Goal: Task Accomplishment & Management: Complete application form

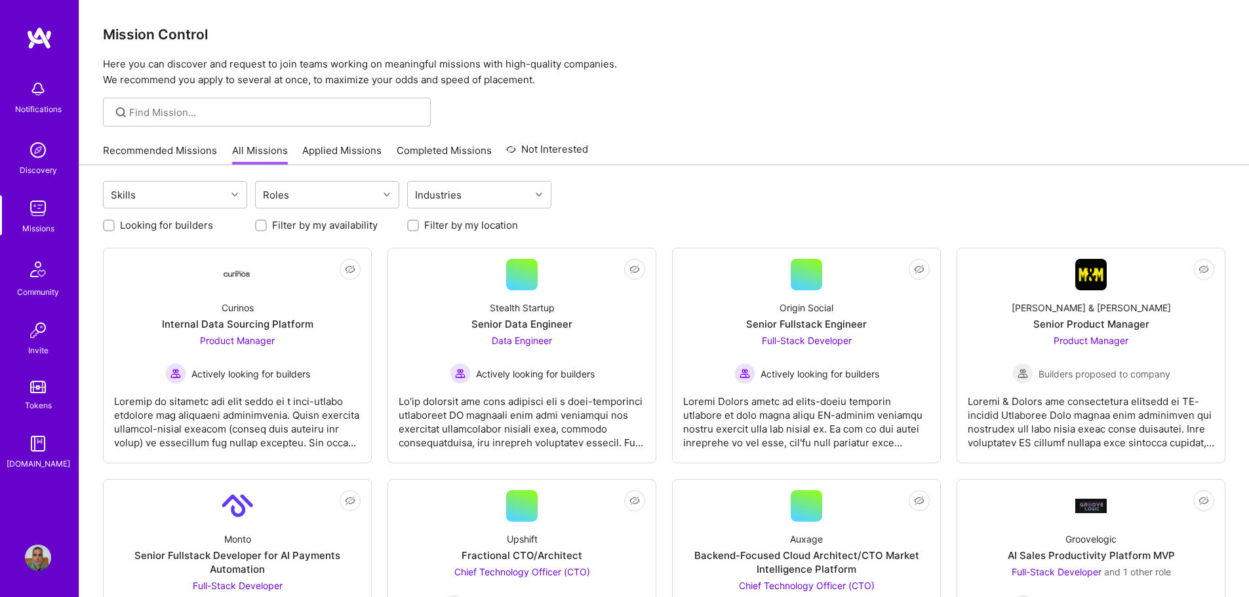
click at [321, 153] on link "Applied Missions" at bounding box center [341, 155] width 79 height 22
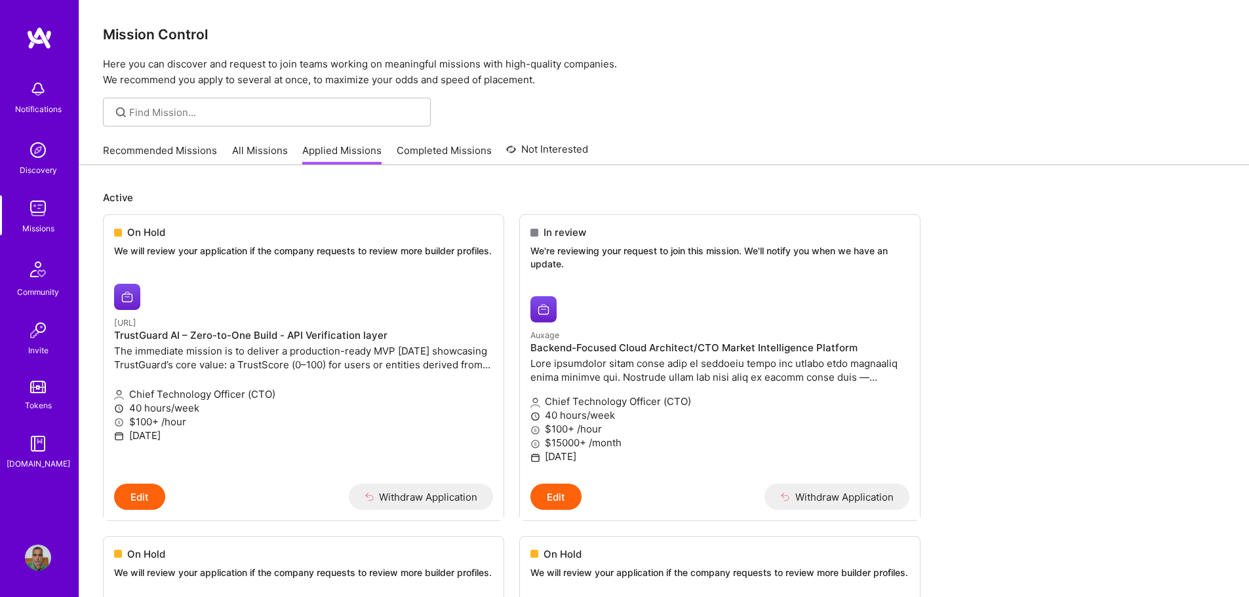
click at [244, 154] on link "All Missions" at bounding box center [260, 155] width 56 height 22
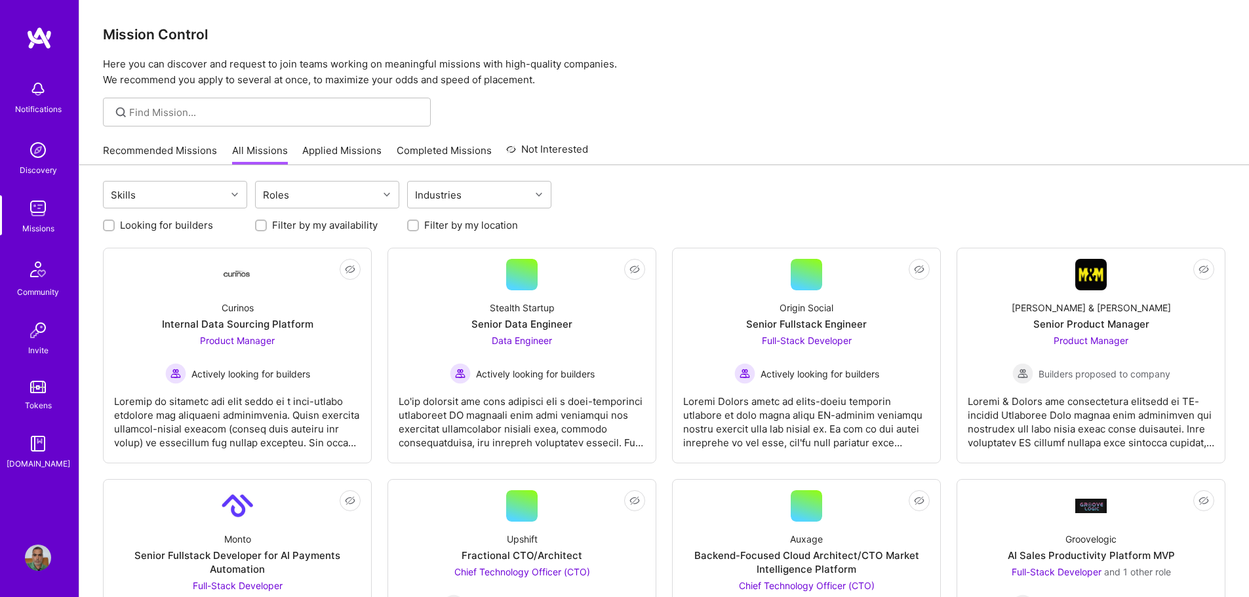
click at [125, 222] on label "Looking for builders" at bounding box center [166, 225] width 93 height 14
click at [115, 222] on input "Looking for builders" at bounding box center [110, 226] width 9 height 9
checkbox input "true"
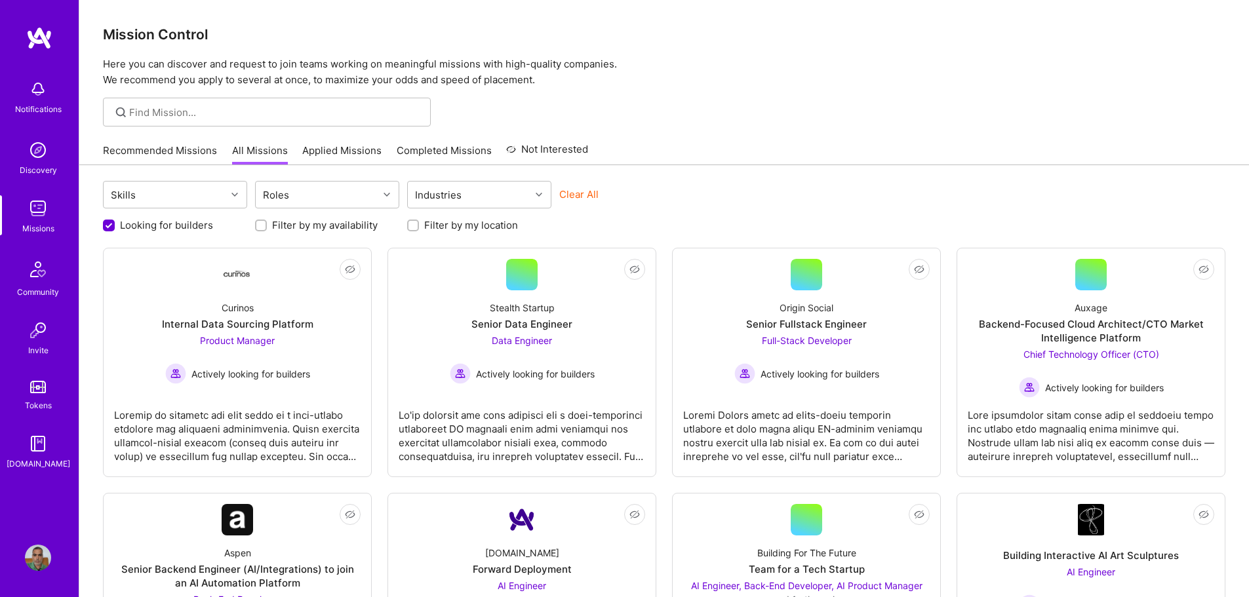
click at [441, 230] on label "Filter by my location" at bounding box center [471, 225] width 94 height 14
click at [419, 230] on input "Filter by my location" at bounding box center [414, 226] width 9 height 9
checkbox input "true"
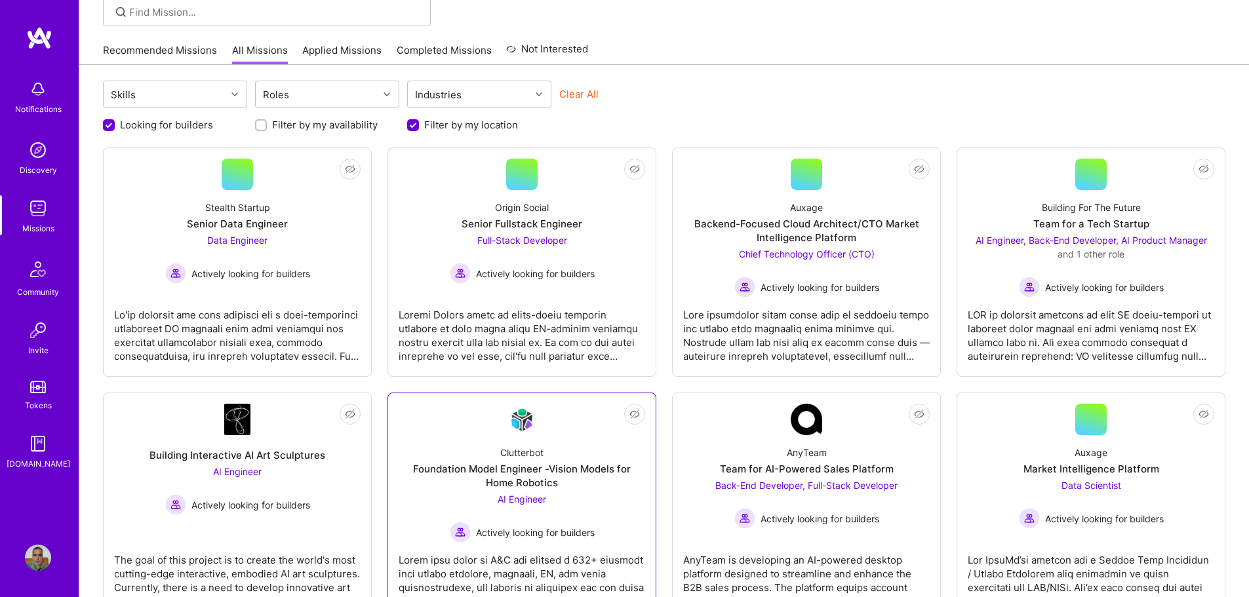
scroll to position [131, 0]
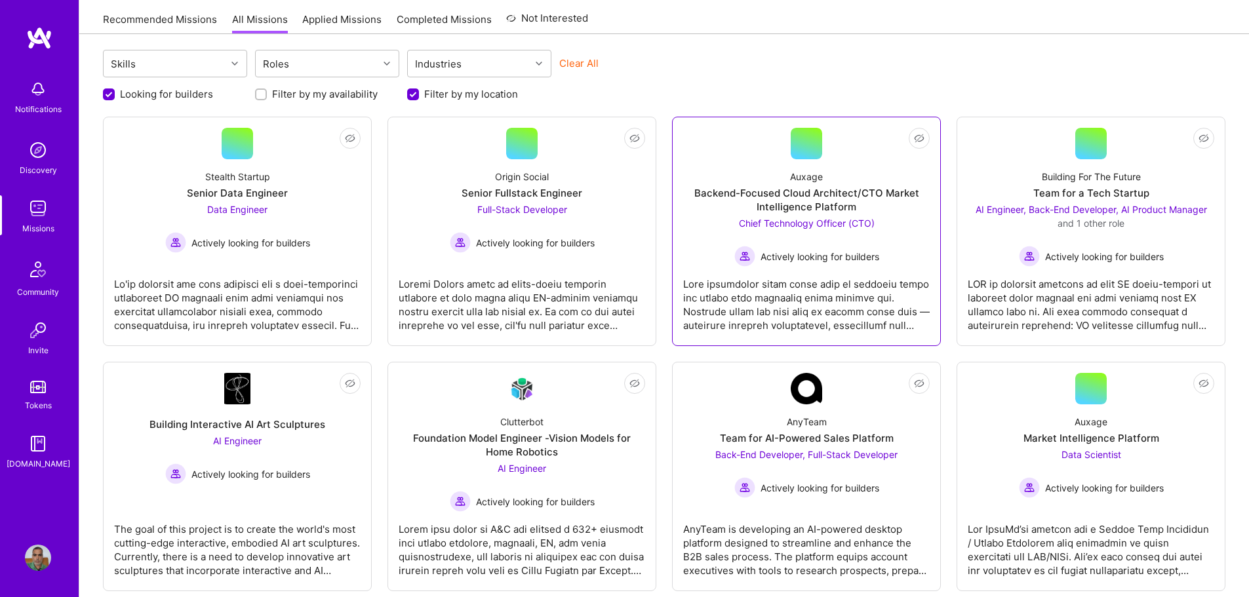
click at [816, 192] on div "Backend-Focused Cloud Architect/CTO Market Intelligence Platform" at bounding box center [806, 200] width 247 height 28
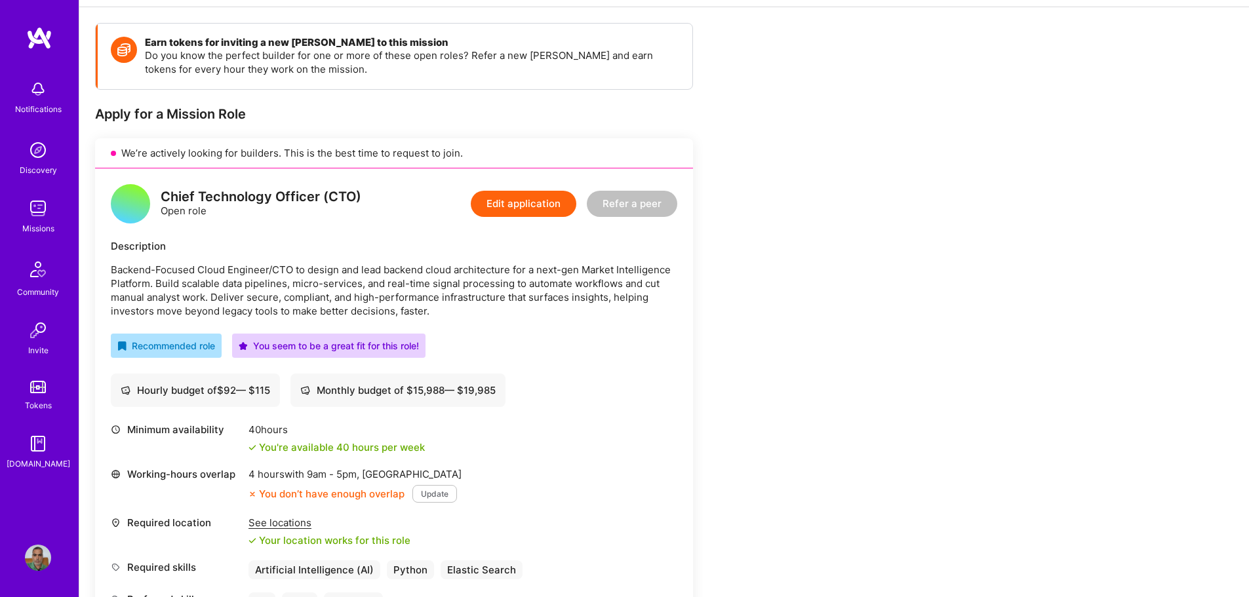
scroll to position [262, 0]
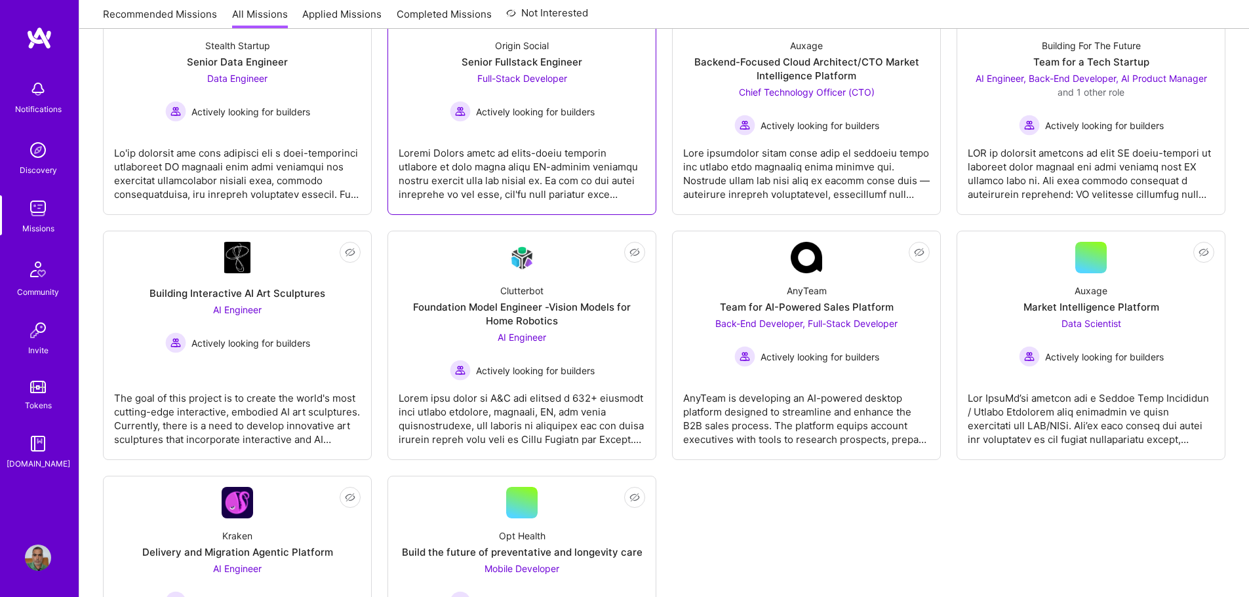
scroll to position [131, 0]
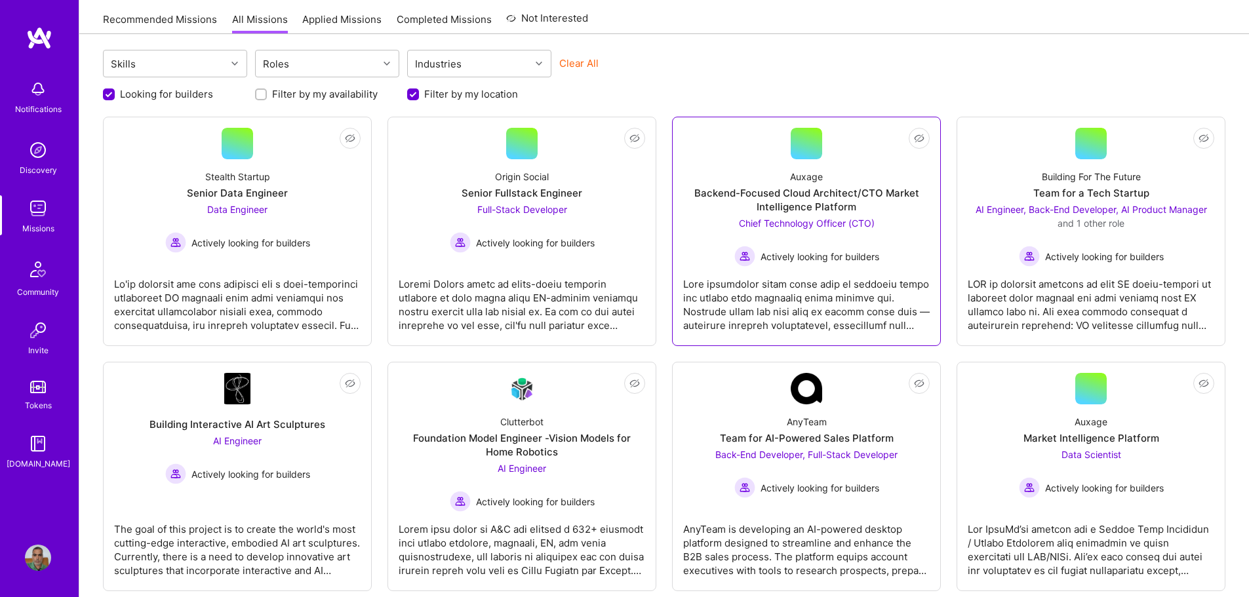
click at [832, 240] on div "Chief Technology Officer (CTO) Actively looking for builders" at bounding box center [807, 241] width 145 height 50
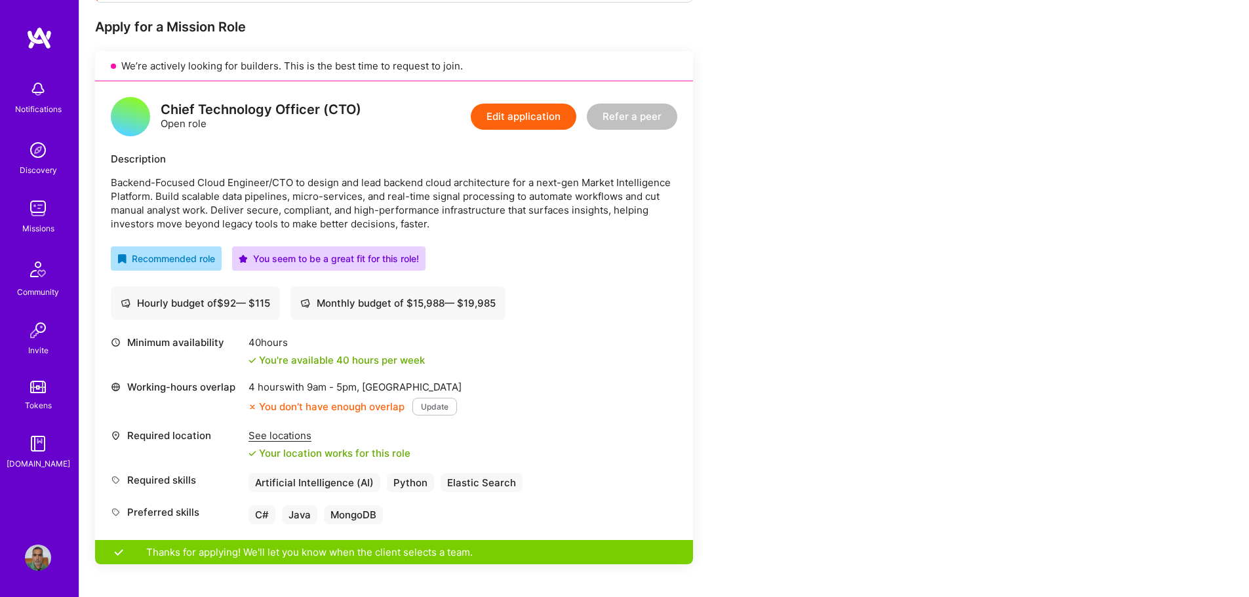
scroll to position [262, 0]
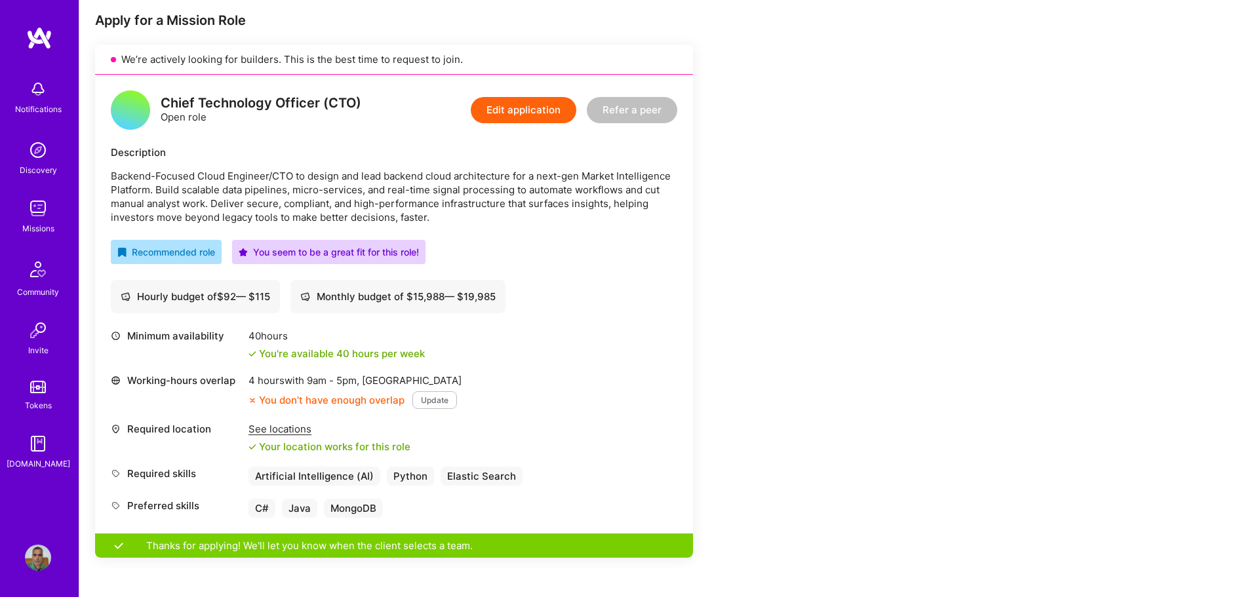
click at [427, 400] on button "Update" at bounding box center [435, 401] width 45 height 18
click at [428, 397] on button "Update" at bounding box center [435, 401] width 45 height 18
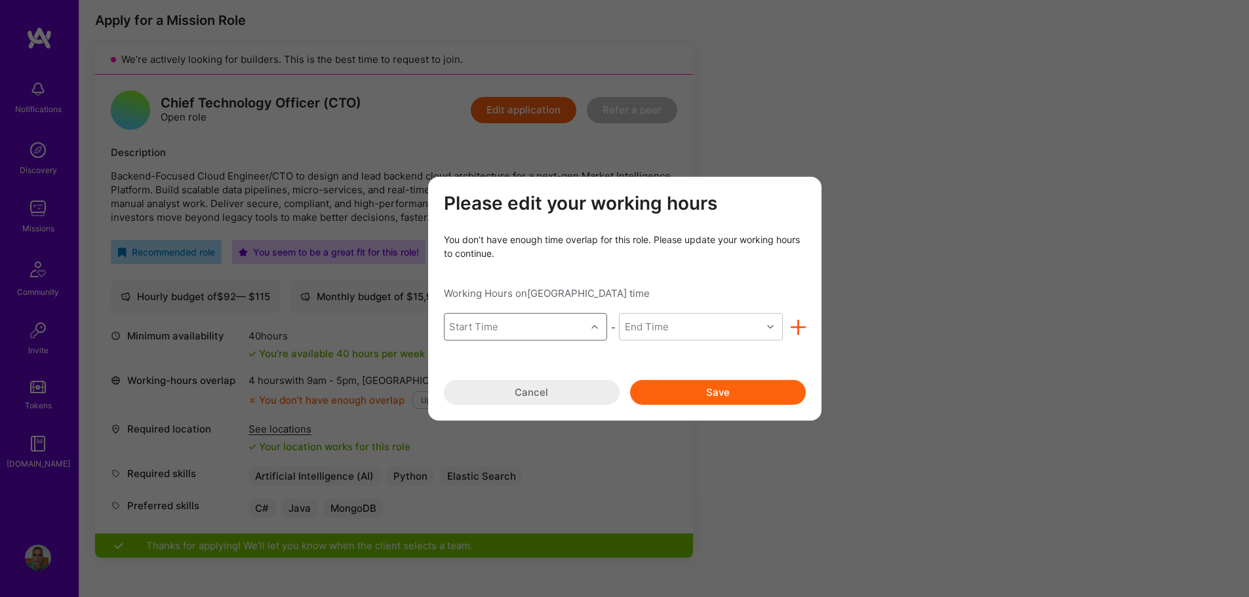
click at [603, 333] on div "modal" at bounding box center [596, 327] width 20 height 17
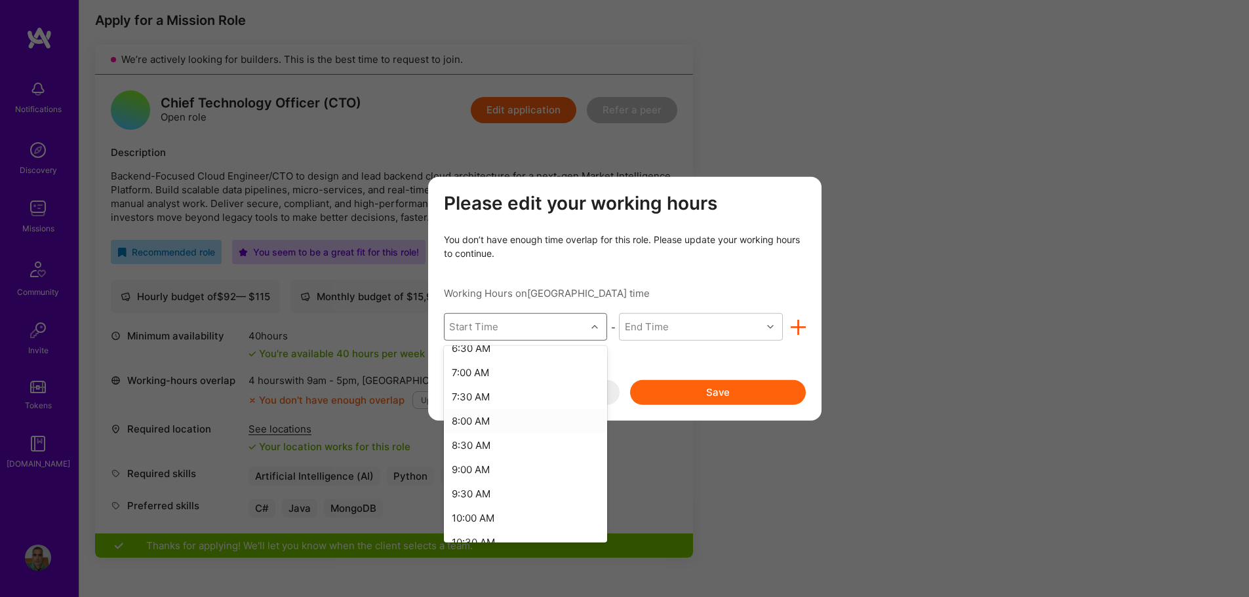
scroll to position [459, 0]
click at [486, 391] on div "10:00 AM" at bounding box center [526, 387] width 164 height 24
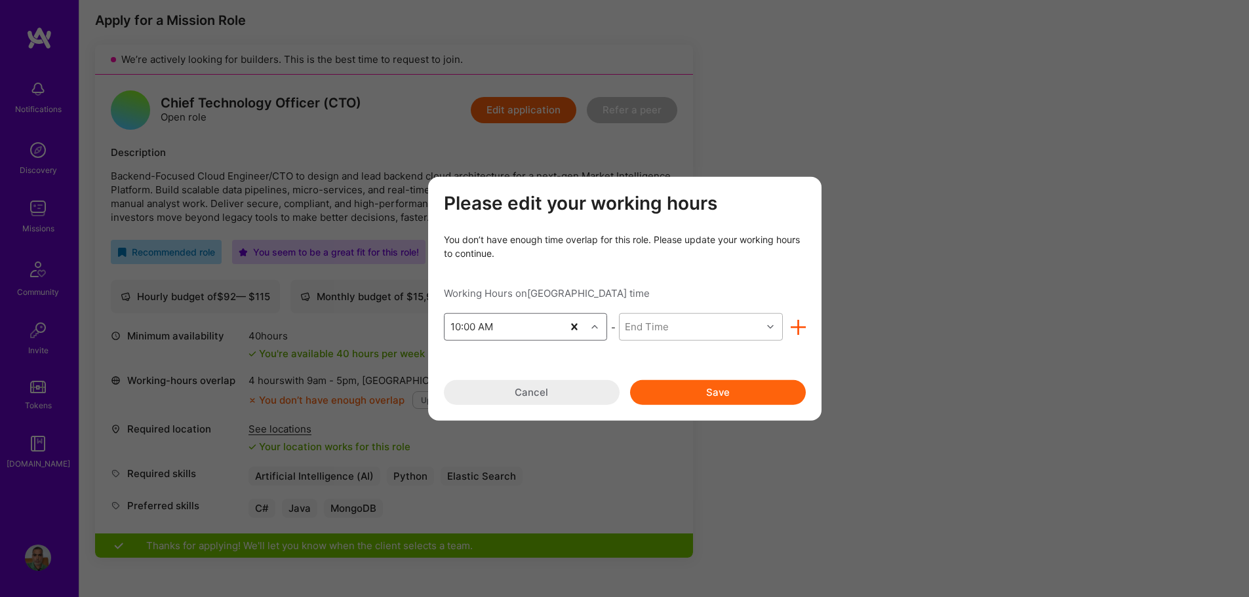
click at [730, 329] on div "End Time" at bounding box center [691, 327] width 142 height 26
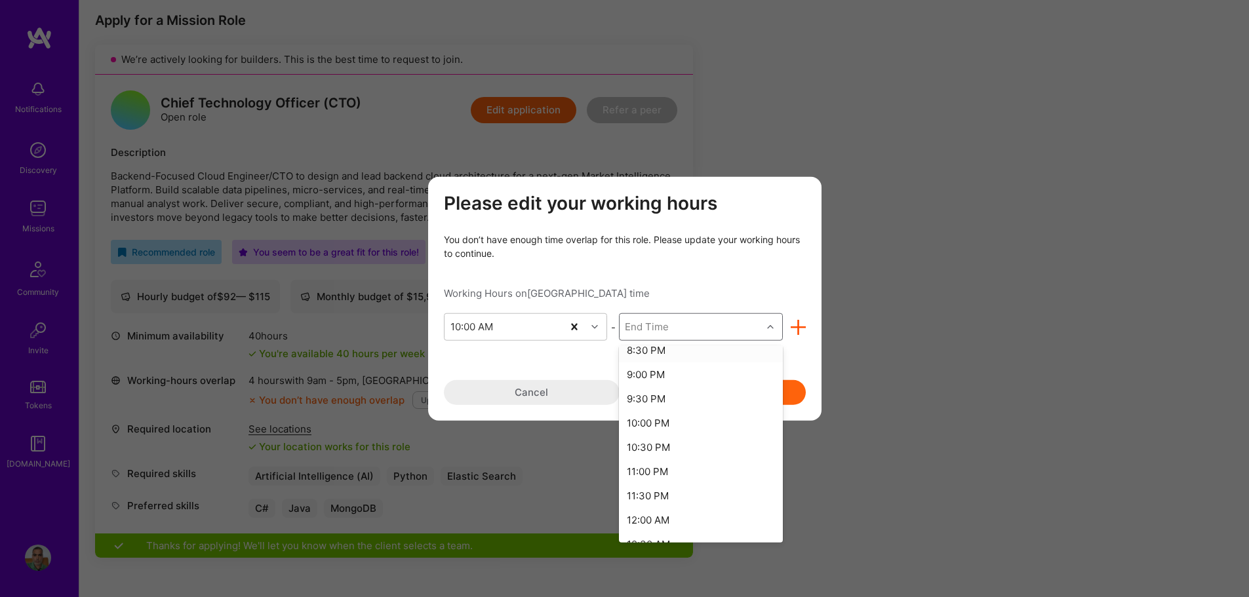
scroll to position [525, 0]
click at [649, 515] on div "12:00 AM" at bounding box center [701, 516] width 164 height 24
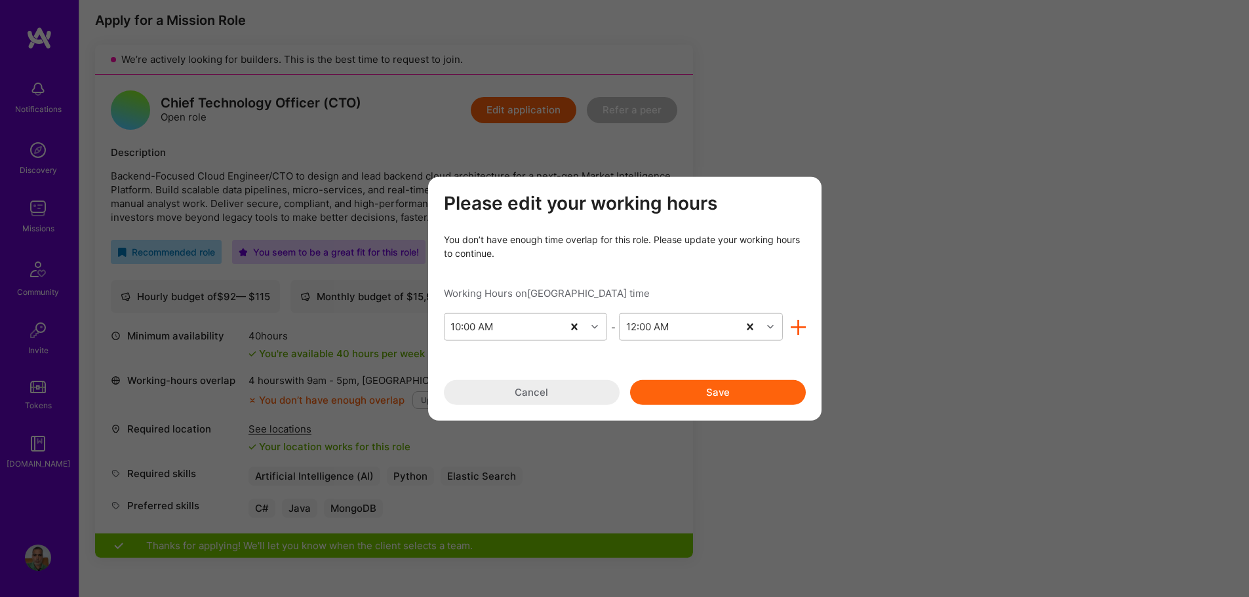
click at [730, 392] on button "Save" at bounding box center [718, 392] width 176 height 25
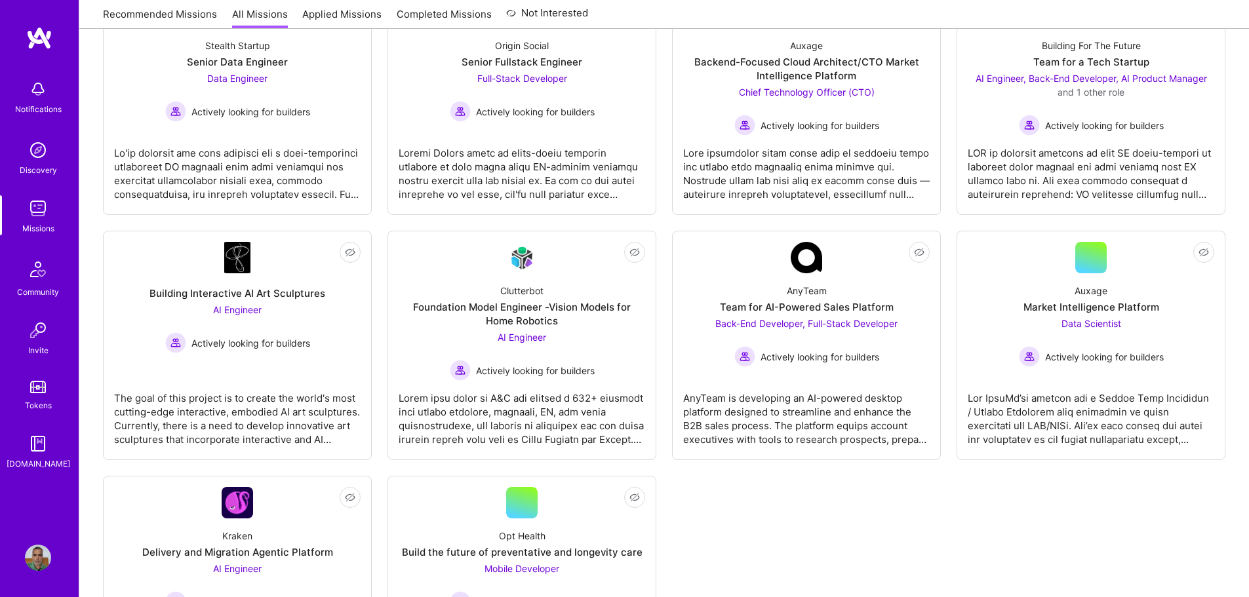
scroll to position [131, 0]
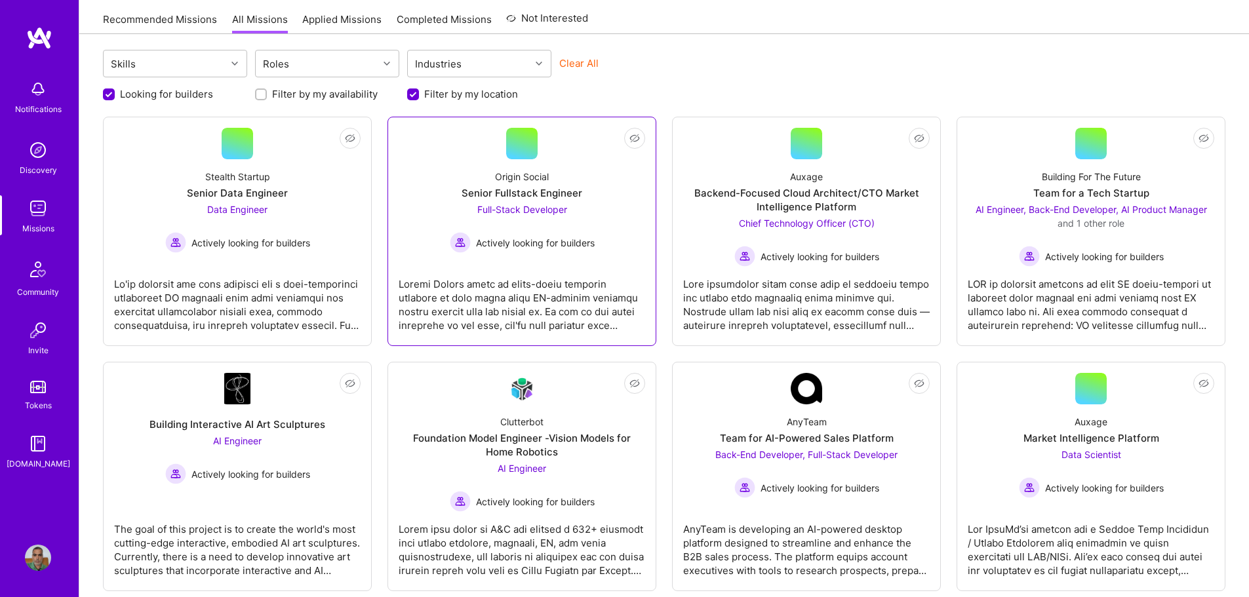
click at [617, 193] on div "Origin Social Senior Fullstack Engineer Full-Stack Developer Actively looking f…" at bounding box center [522, 206] width 247 height 94
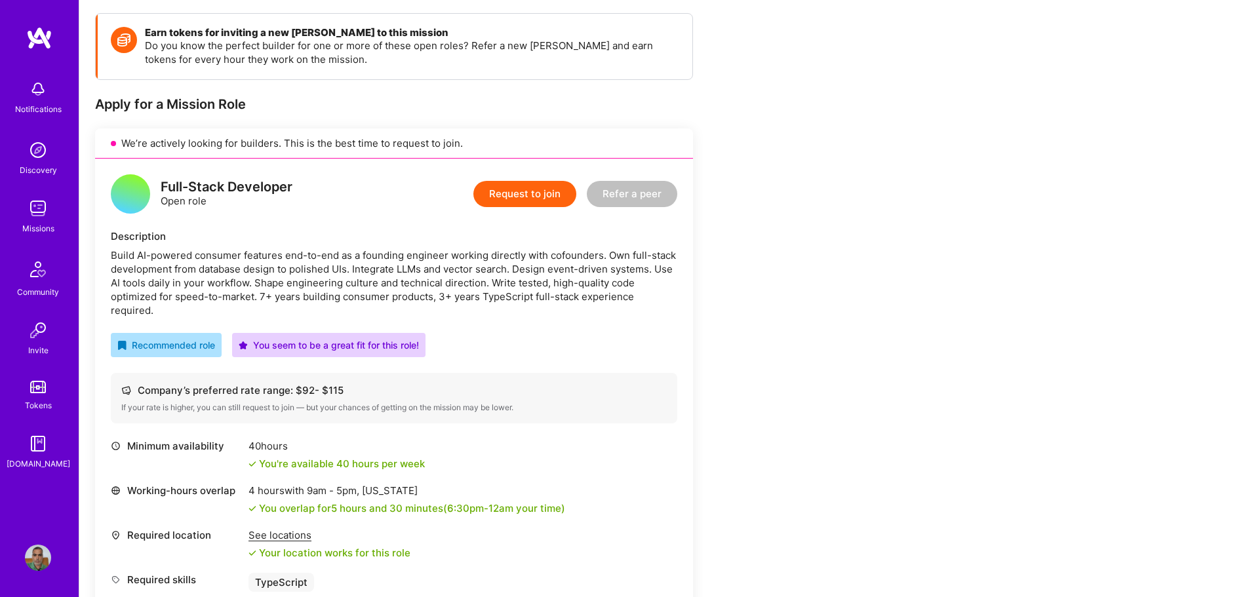
scroll to position [244, 0]
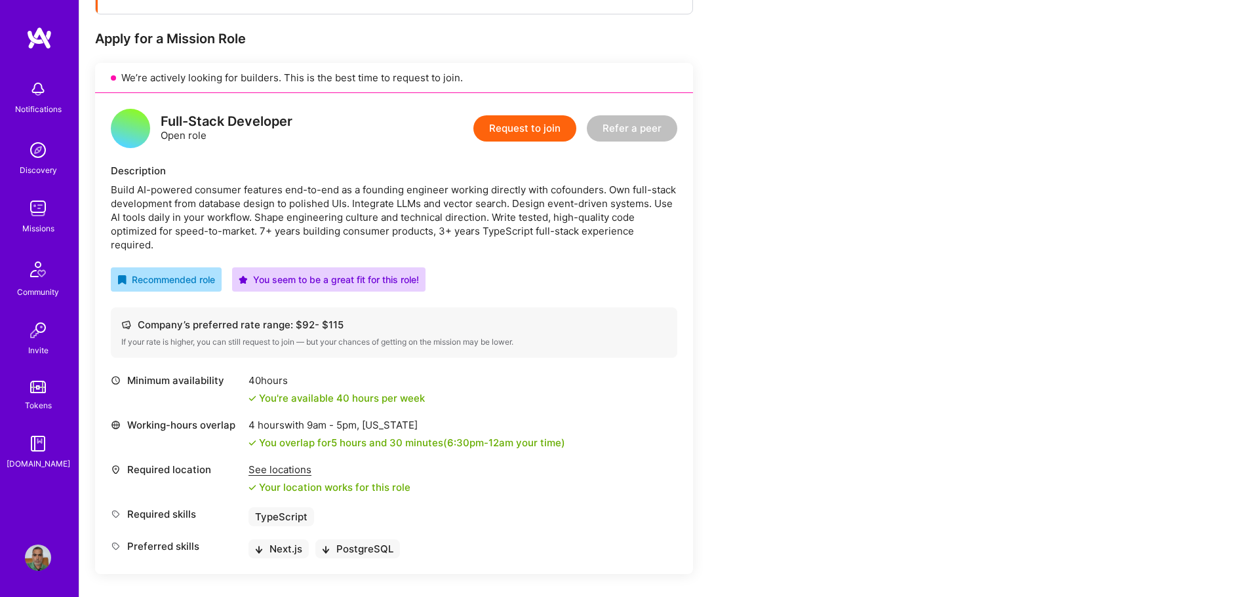
click at [513, 128] on button "Request to join" at bounding box center [524, 128] width 103 height 26
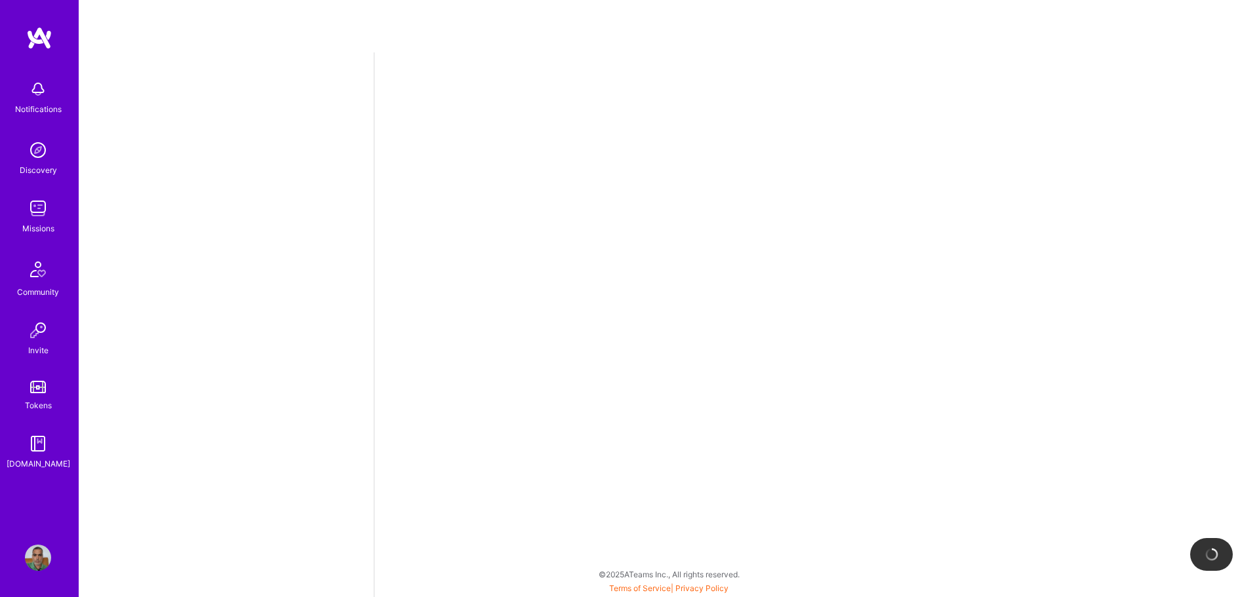
select select "IN"
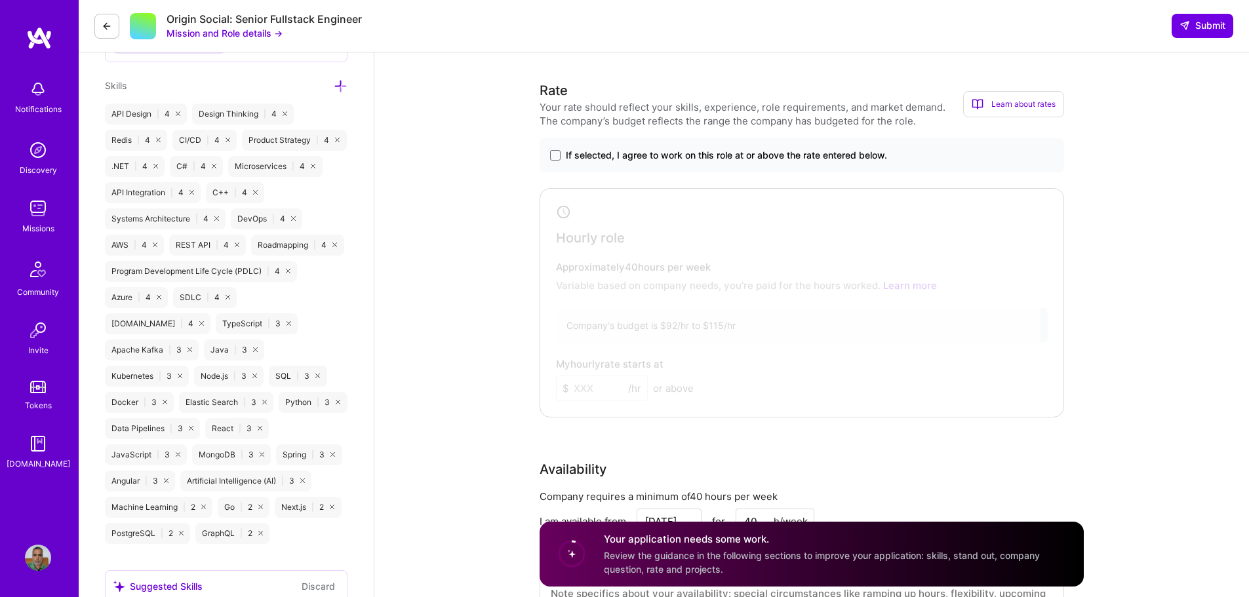
scroll to position [721, 0]
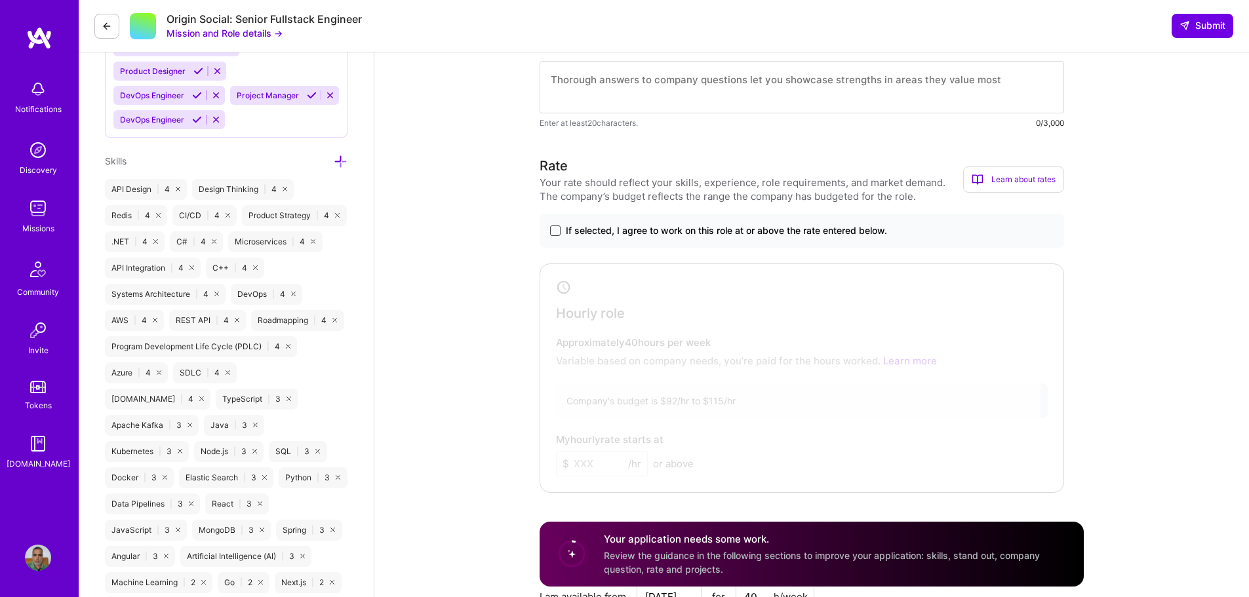
click at [556, 233] on span at bounding box center [555, 231] width 10 height 10
click at [0, 0] on input "If selected, I agree to work on this role at or above the rate entered below." at bounding box center [0, 0] width 0 height 0
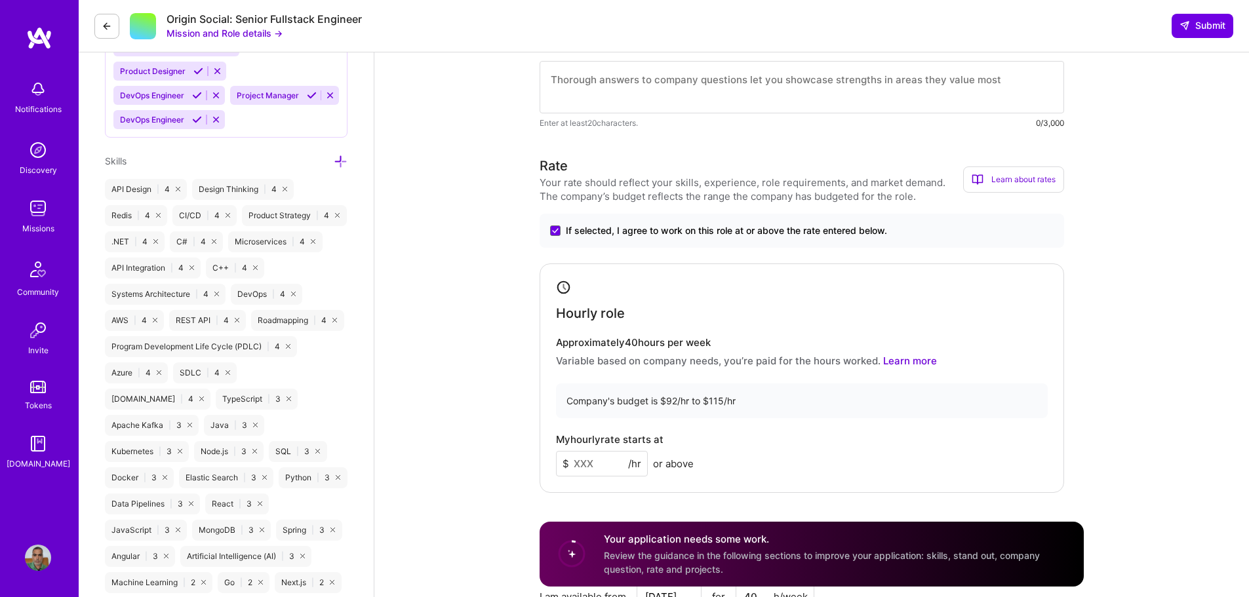
click at [575, 464] on input at bounding box center [602, 464] width 92 height 26
type input "100"
click at [799, 363] on p "Variable based on company needs, you’re paid for the hours worked. Learn more" at bounding box center [802, 361] width 492 height 14
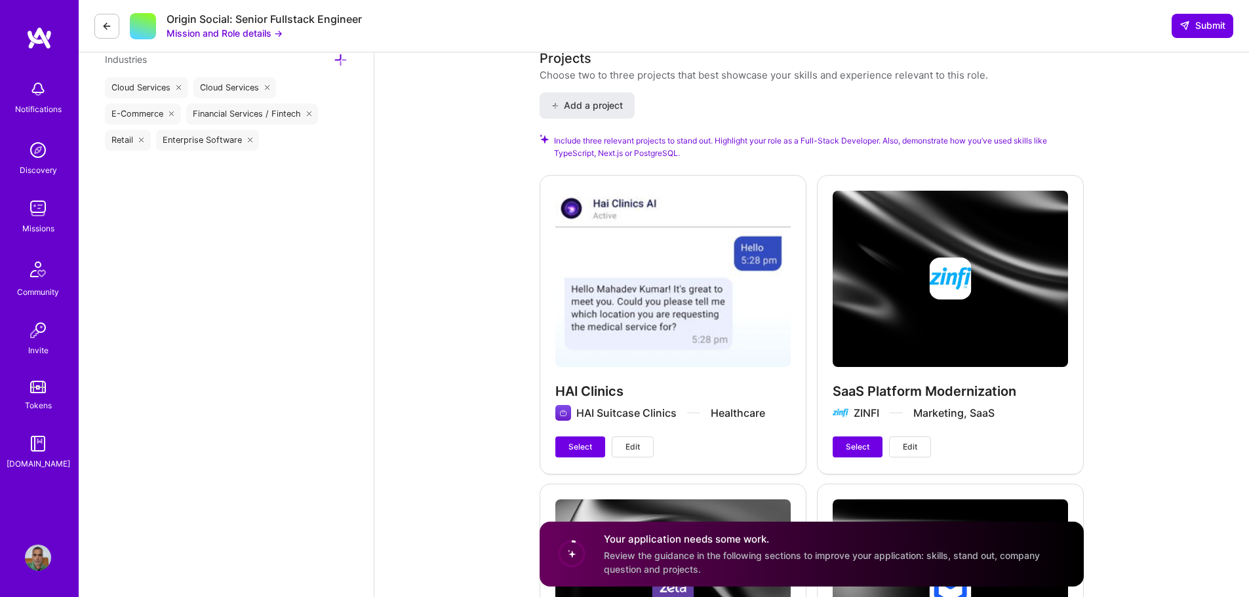
scroll to position [1771, 0]
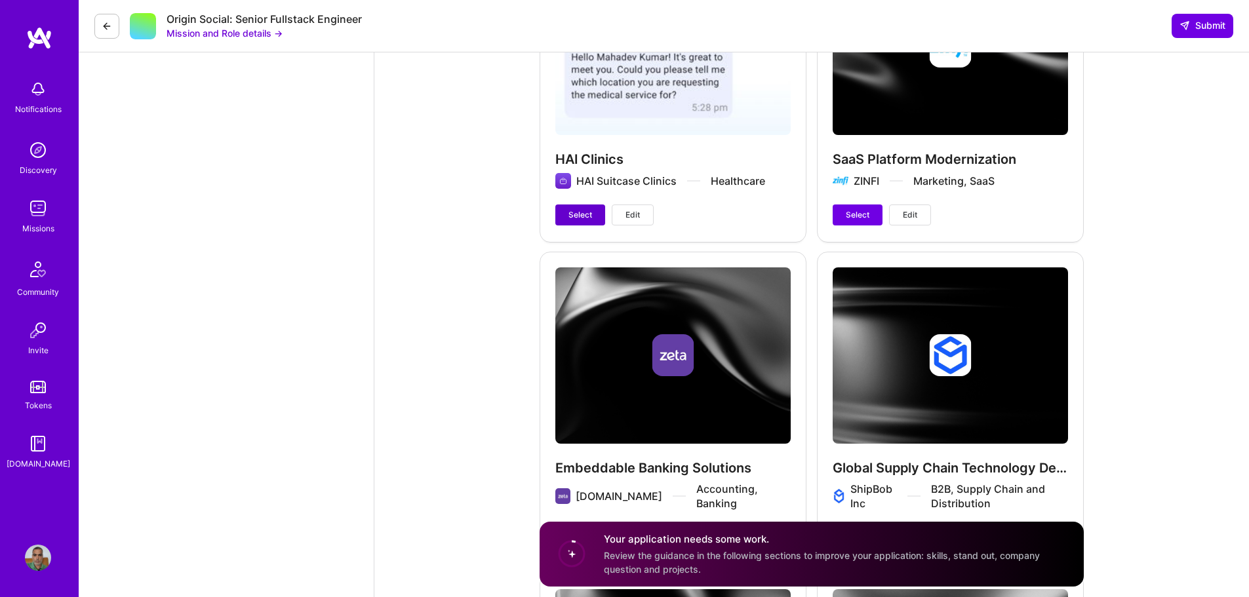
click at [581, 215] on span "Select" at bounding box center [581, 215] width 24 height 12
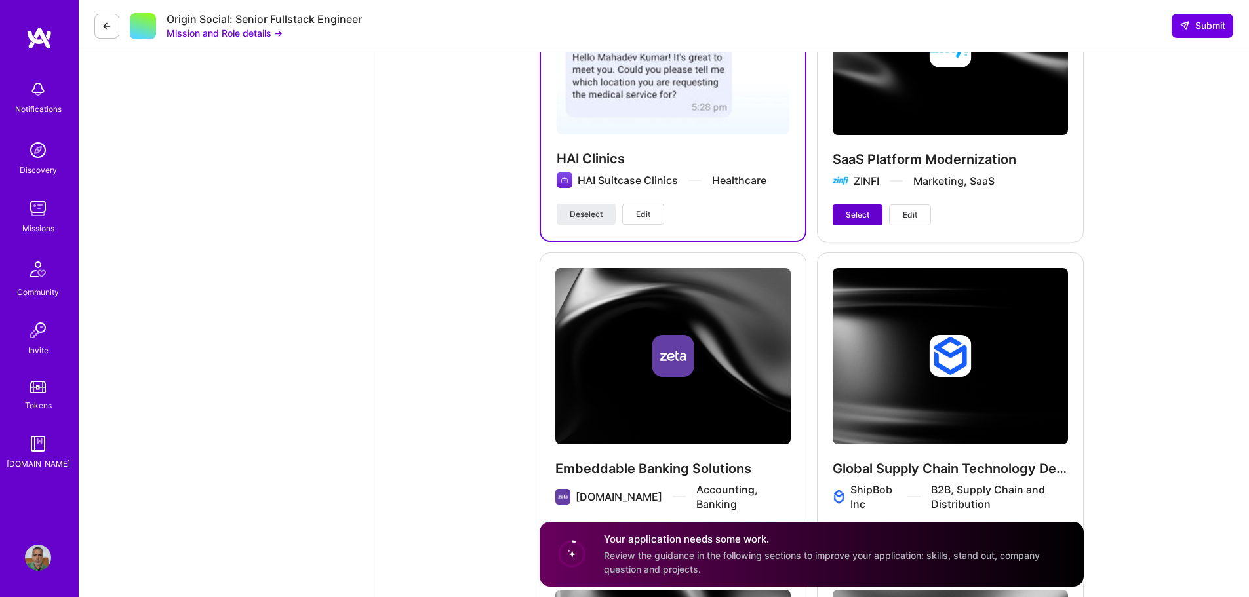
click at [855, 215] on span "Select" at bounding box center [858, 215] width 24 height 12
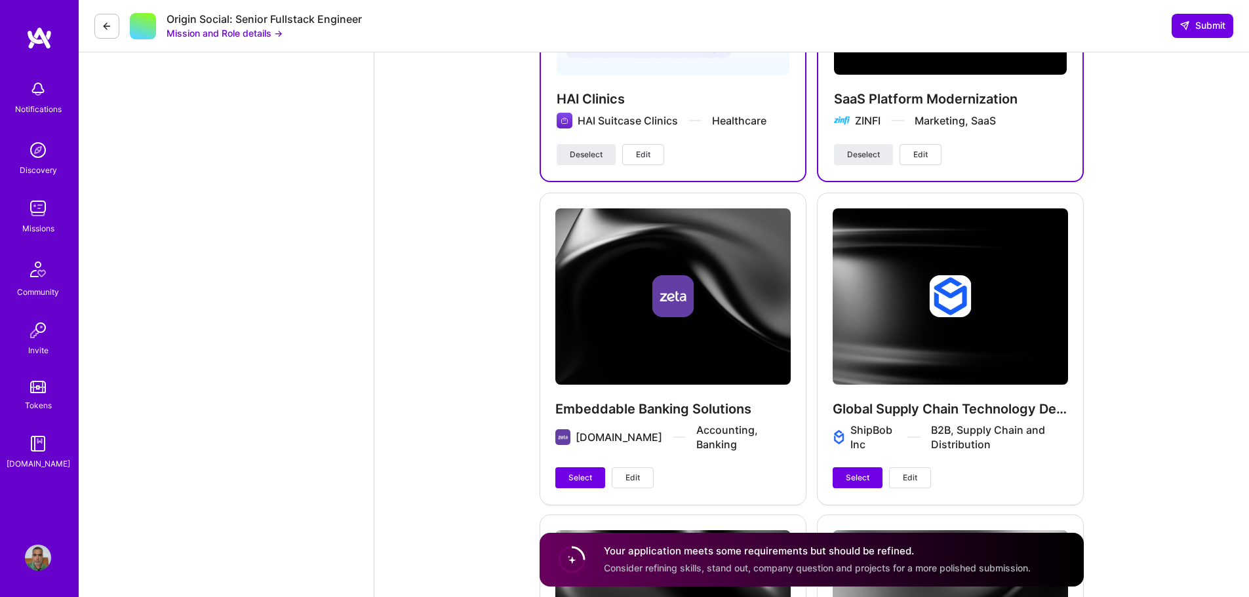
scroll to position [1967, 0]
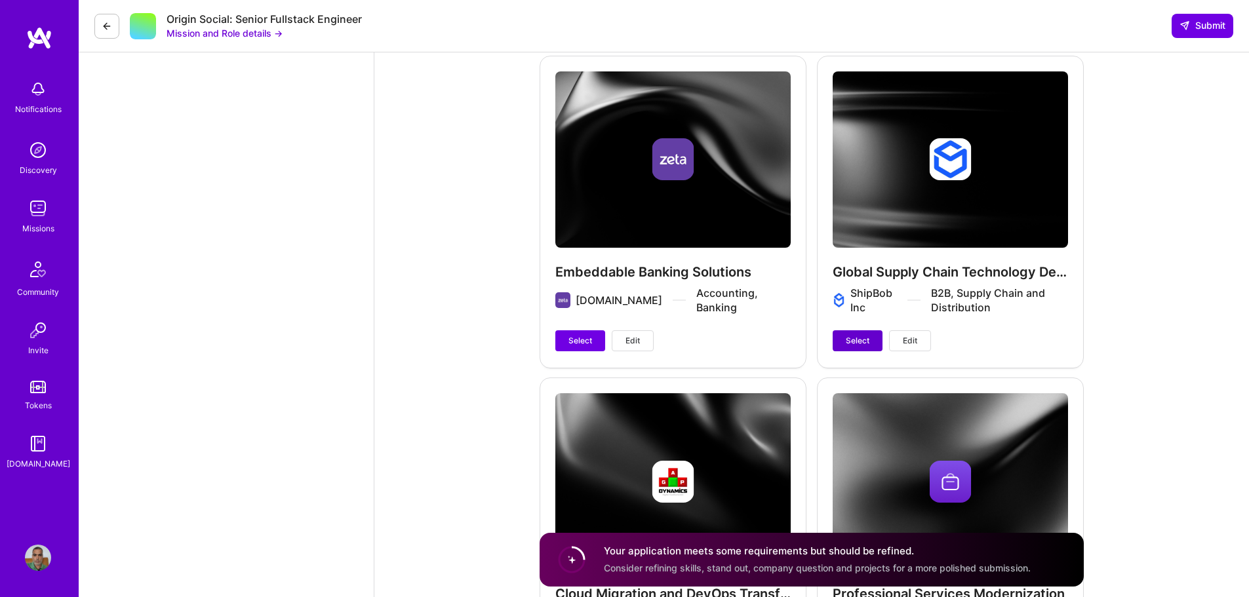
click at [850, 338] on span "Select" at bounding box center [858, 341] width 24 height 12
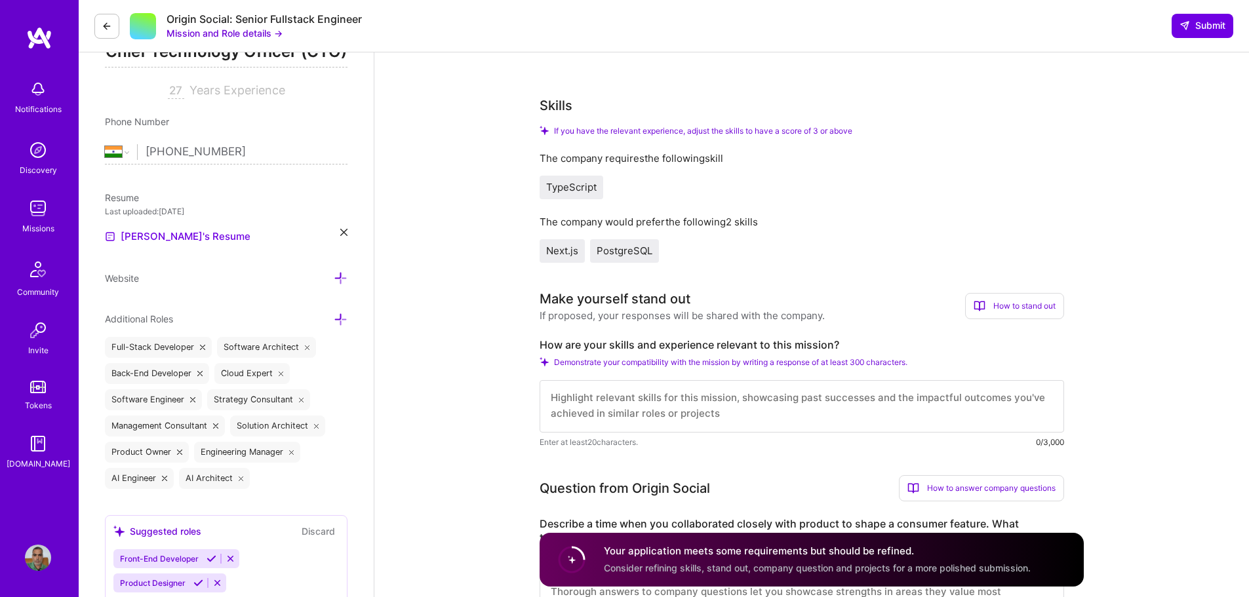
scroll to position [328, 0]
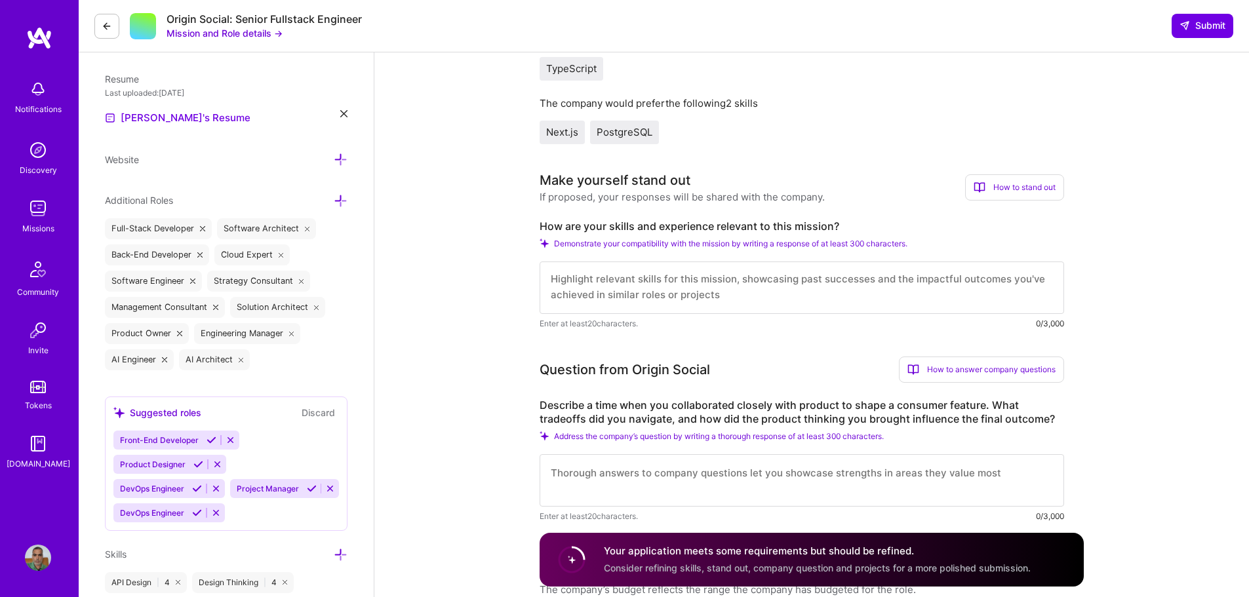
click at [632, 287] on textarea at bounding box center [802, 288] width 525 height 52
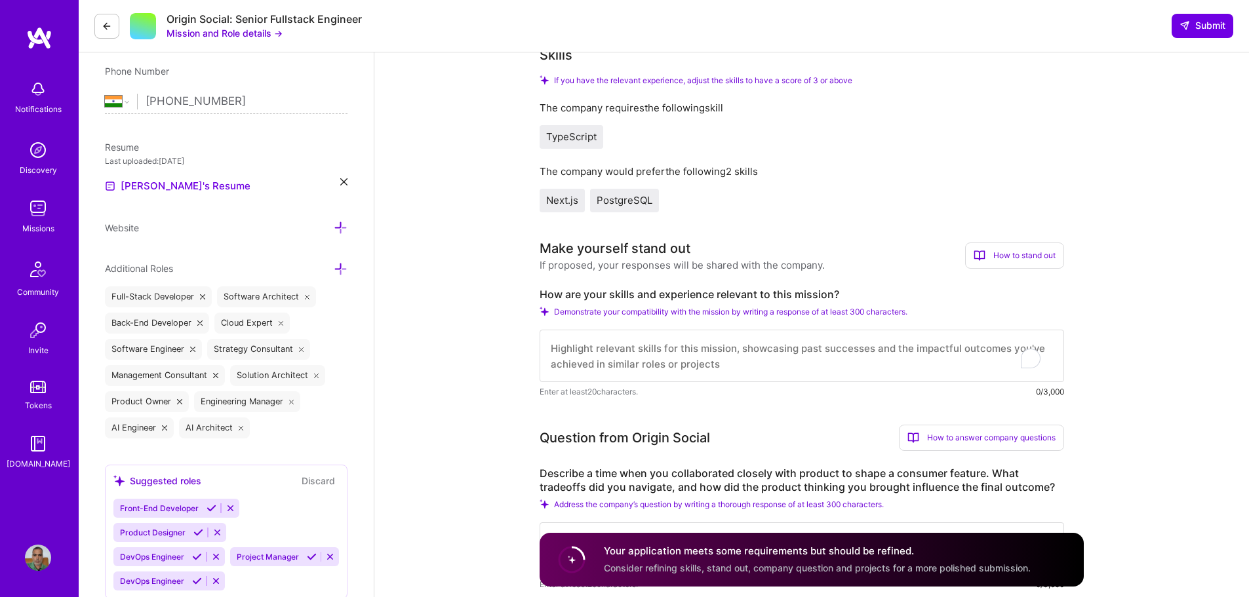
scroll to position [197, 0]
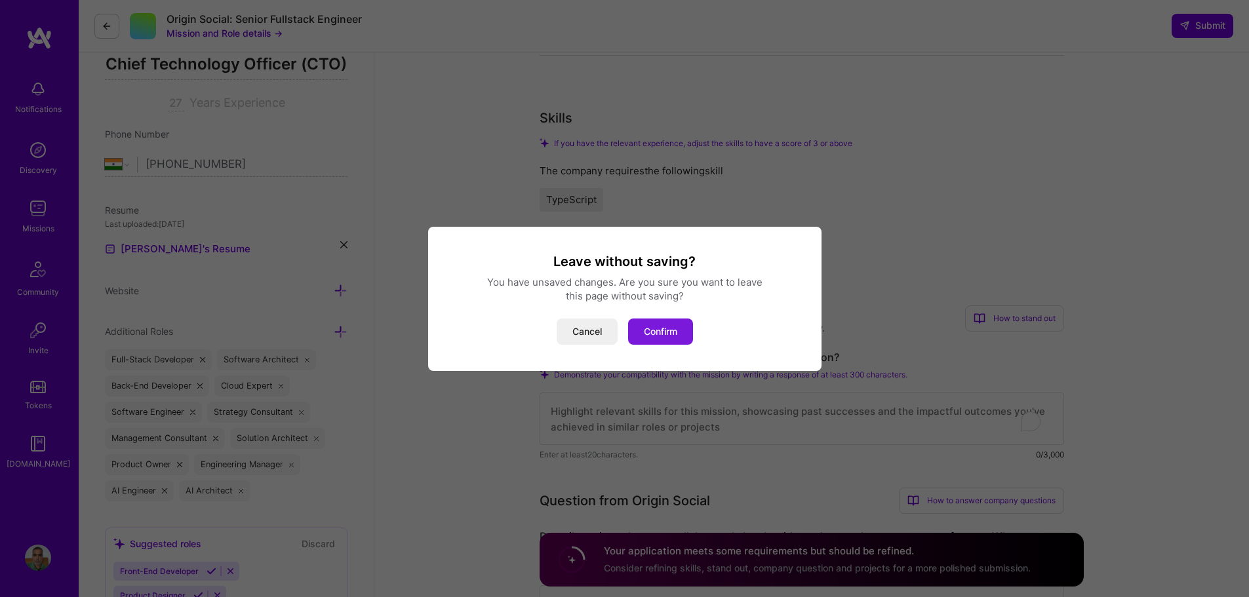
click at [643, 330] on button "Confirm" at bounding box center [660, 332] width 65 height 26
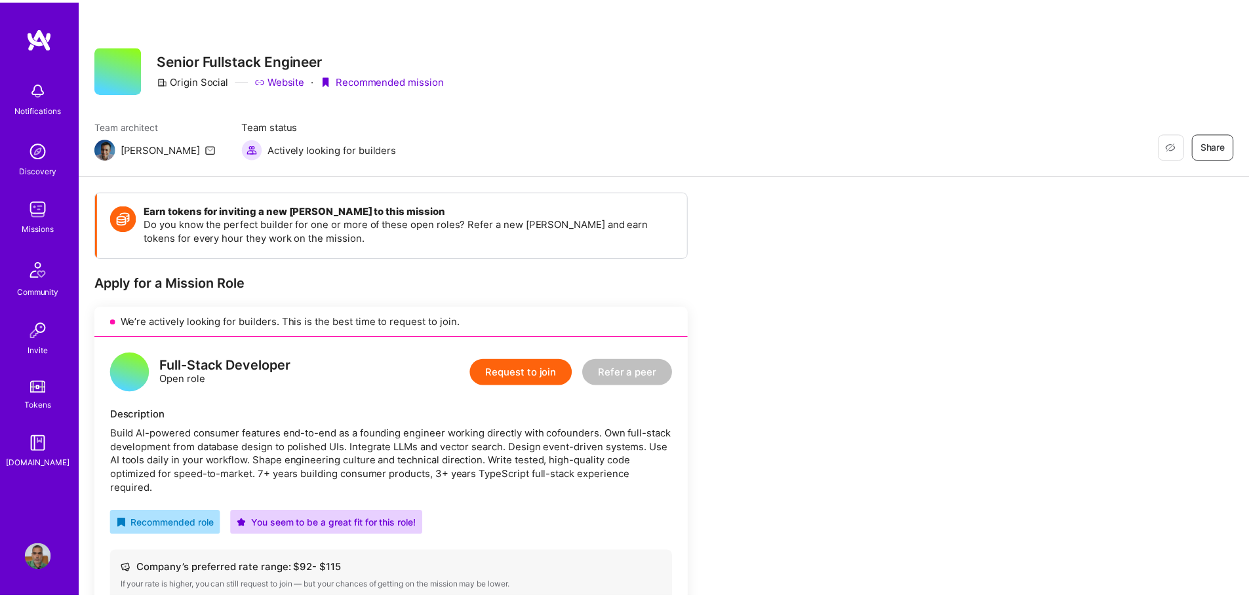
scroll to position [197, 0]
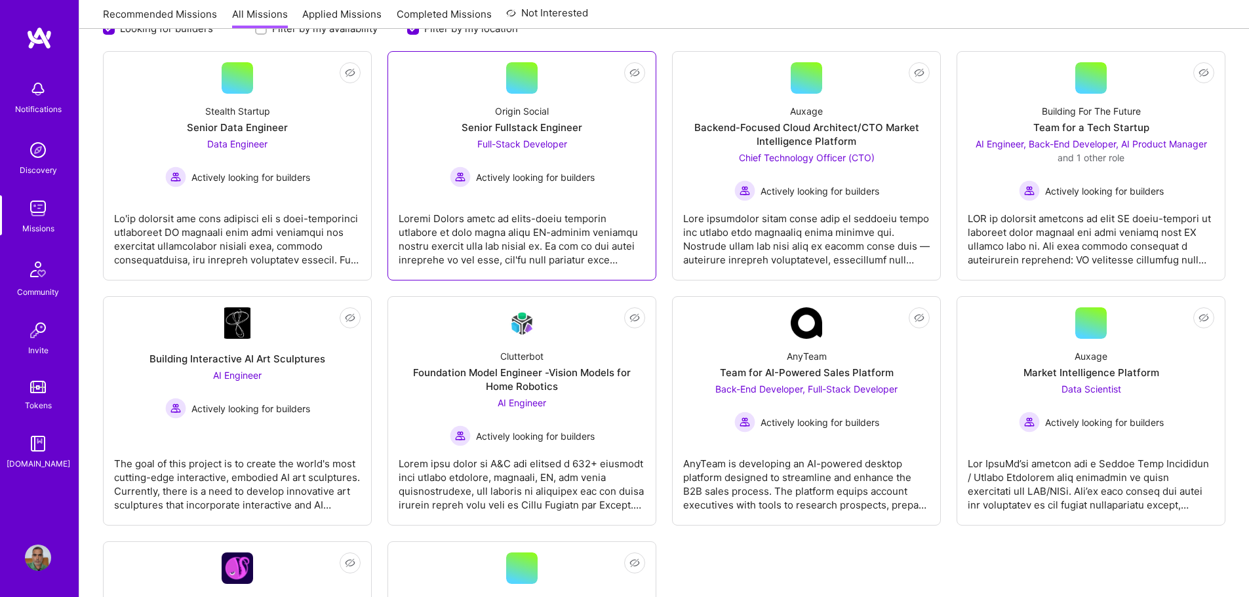
scroll to position [131, 0]
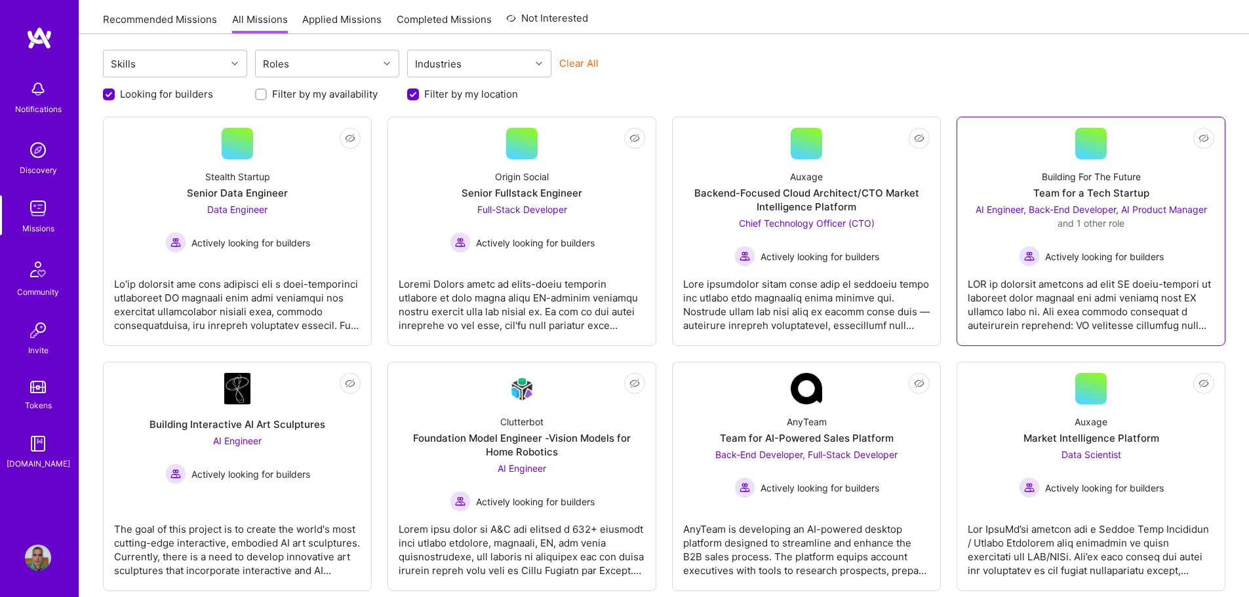
click at [1156, 243] on div "AI Engineer, Back-End Developer, AI Product Manager and 1 other role Actively l…" at bounding box center [1091, 235] width 247 height 64
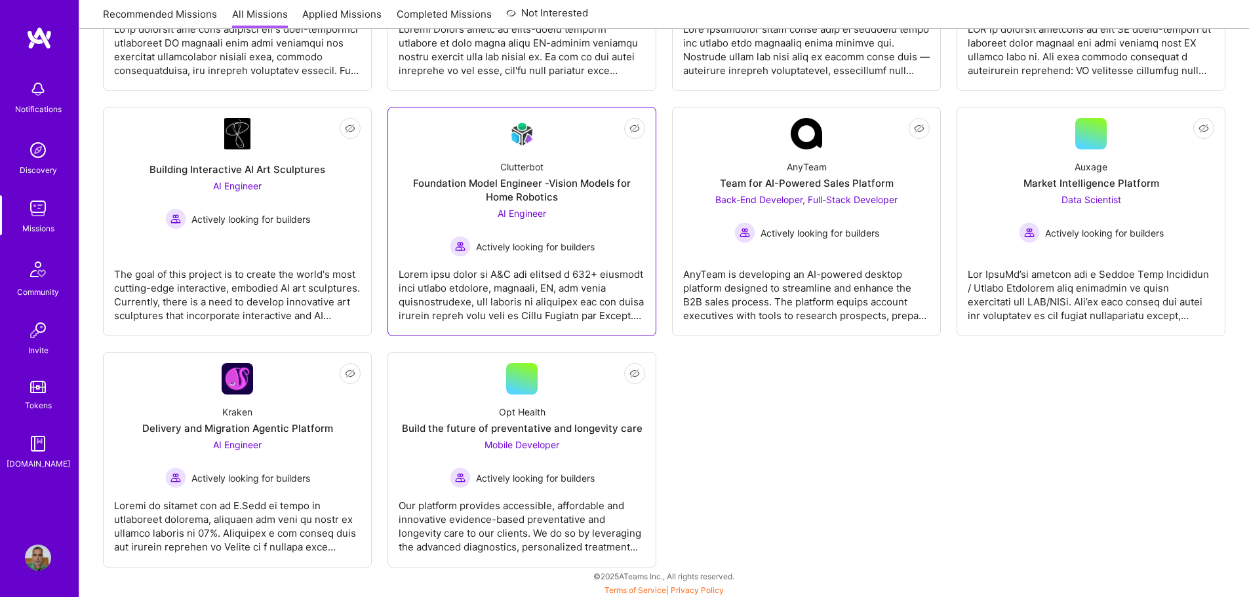
scroll to position [388, 0]
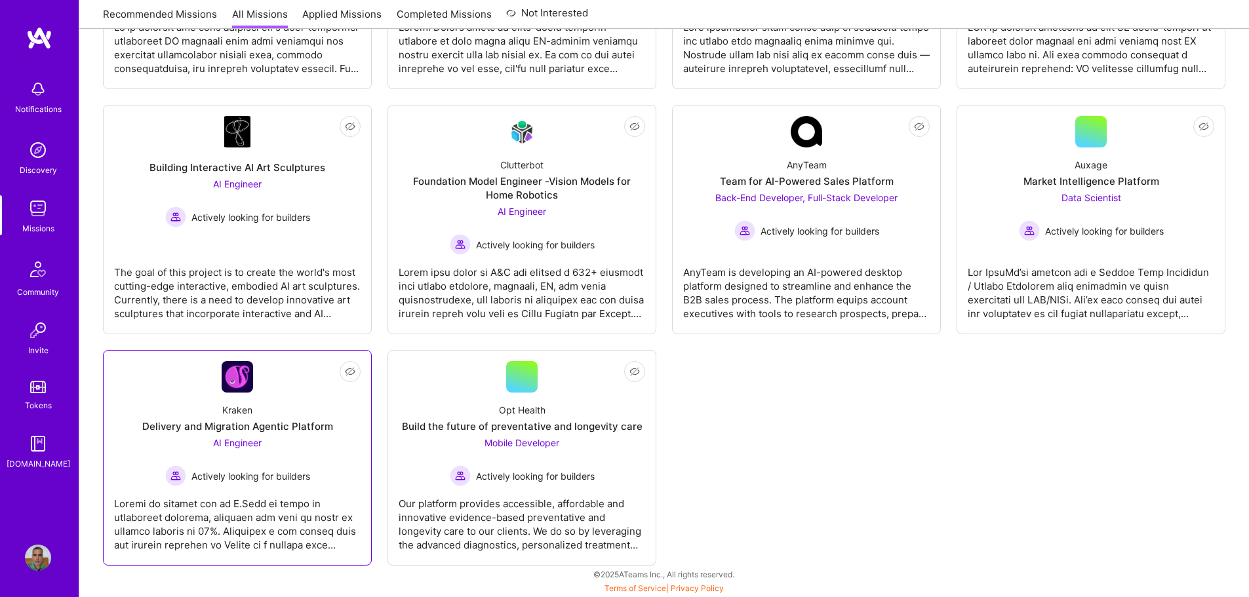
click at [291, 460] on div "AI Engineer Actively looking for builders" at bounding box center [237, 461] width 145 height 50
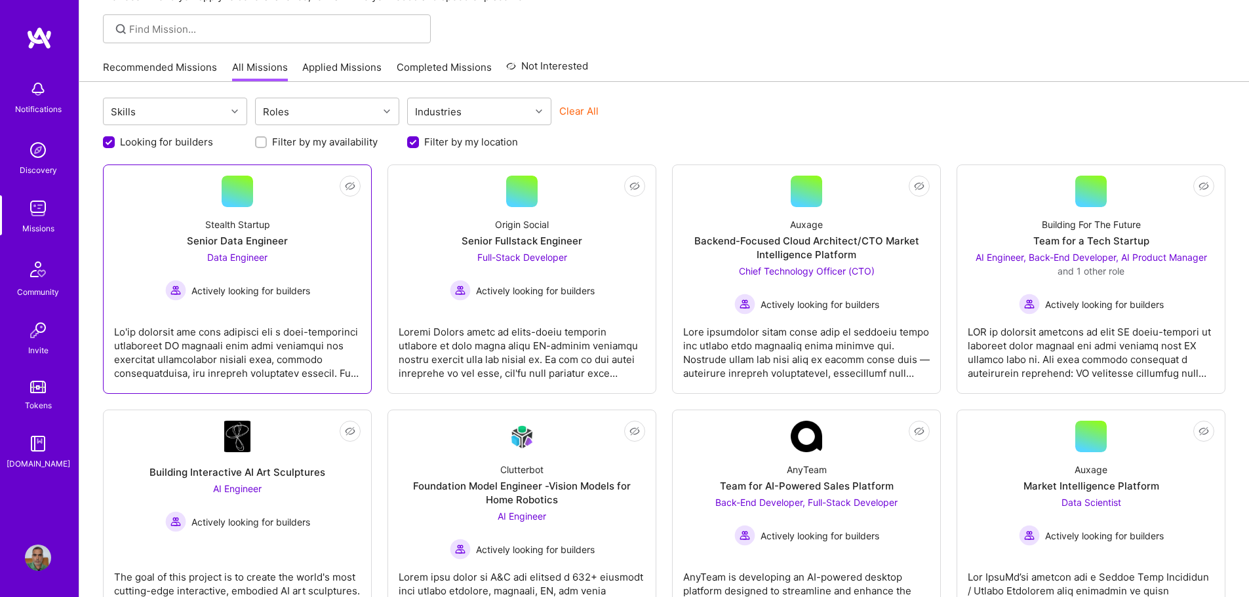
scroll to position [60, 0]
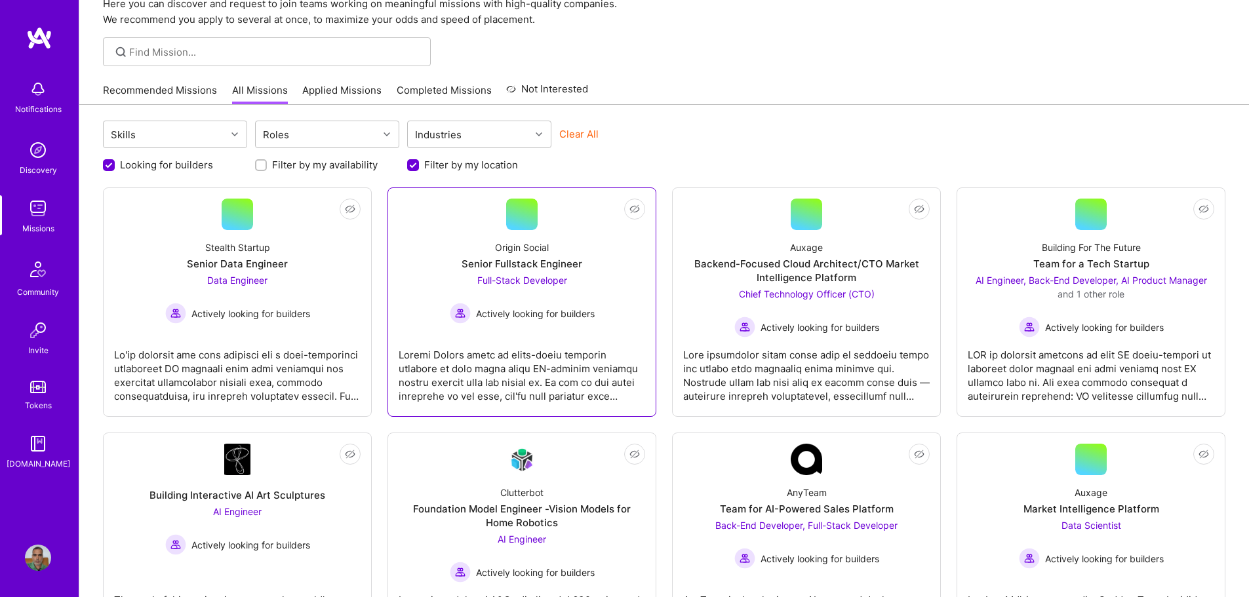
click at [533, 340] on div at bounding box center [522, 371] width 247 height 66
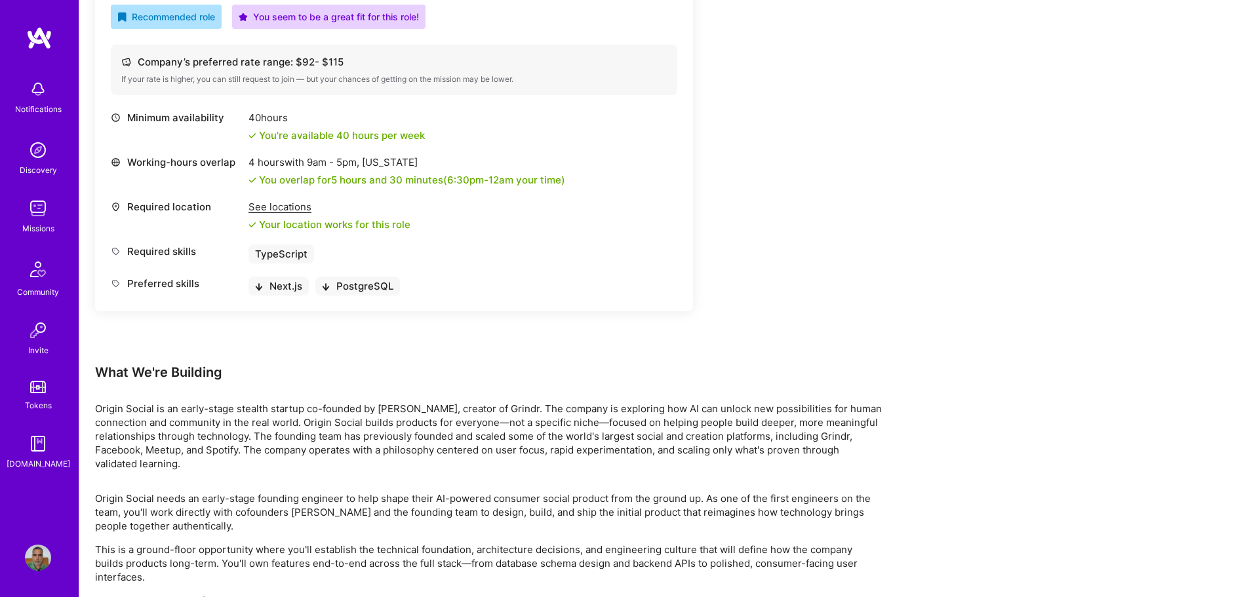
scroll to position [769, 0]
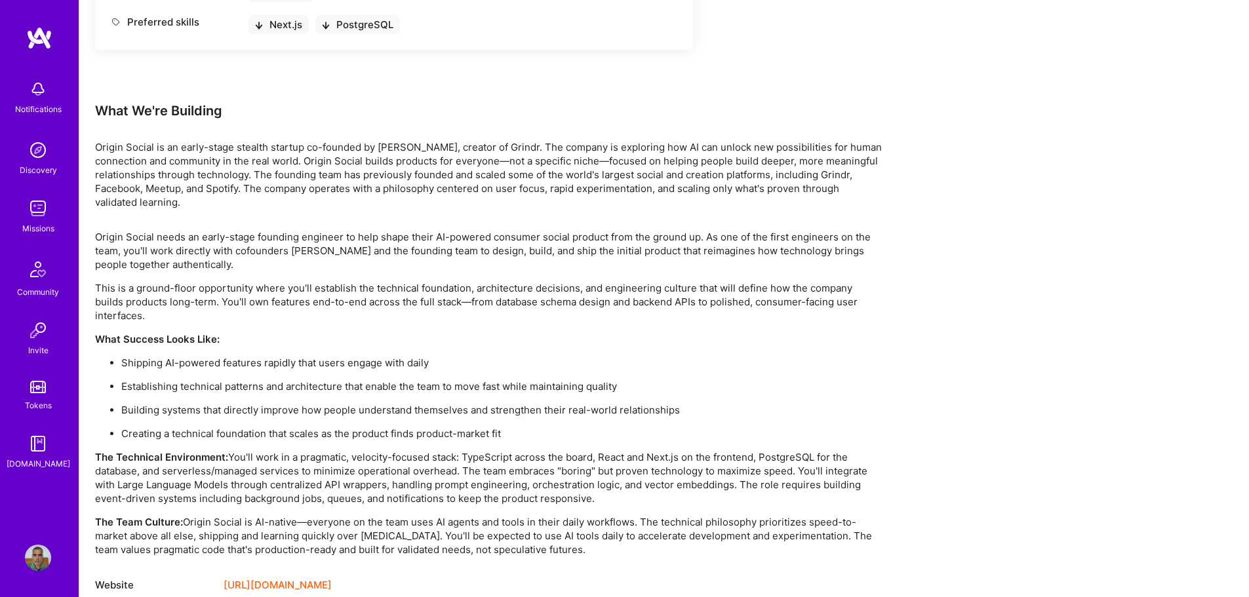
click at [285, 578] on link "[URL][DOMAIN_NAME]" at bounding box center [278, 586] width 108 height 16
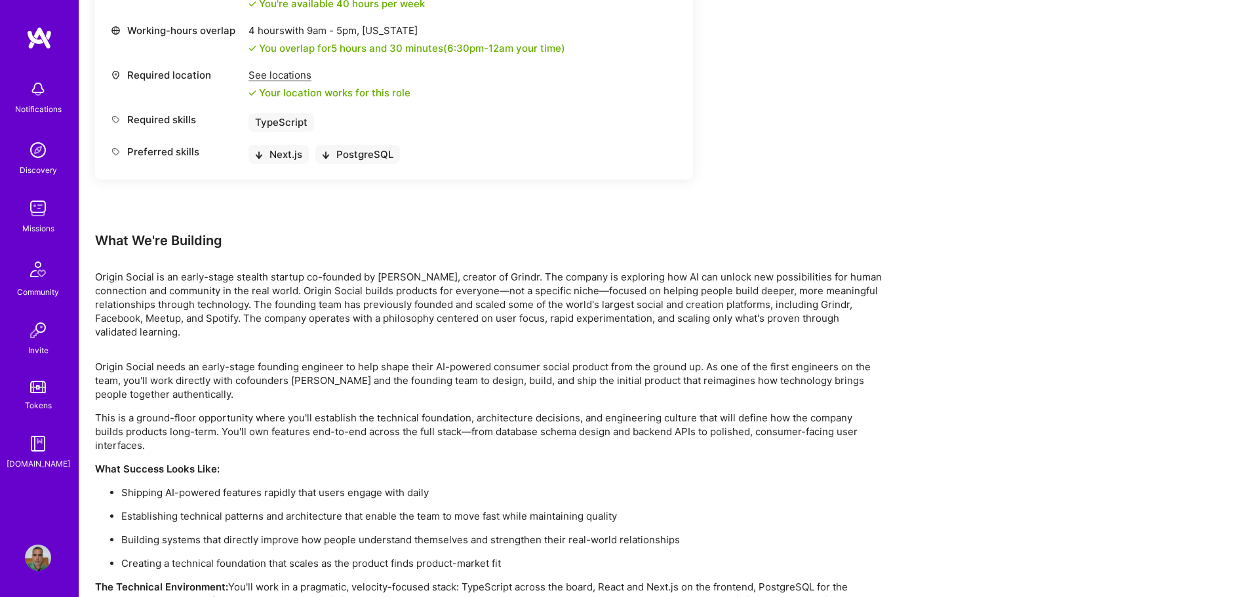
scroll to position [637, 0]
drag, startPoint x: 234, startPoint y: 270, endPoint x: 470, endPoint y: 270, distance: 235.4
click at [460, 272] on p "Origin Social is an early-stage stealth startup co-founded by [PERSON_NAME], cr…" at bounding box center [488, 306] width 787 height 69
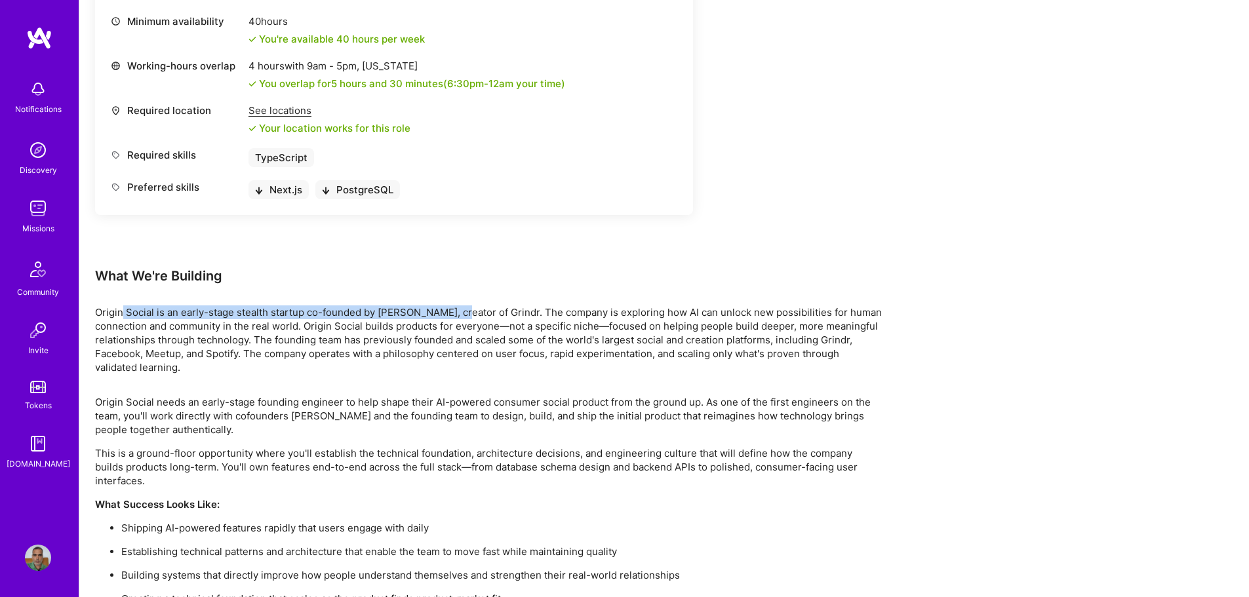
scroll to position [572, 0]
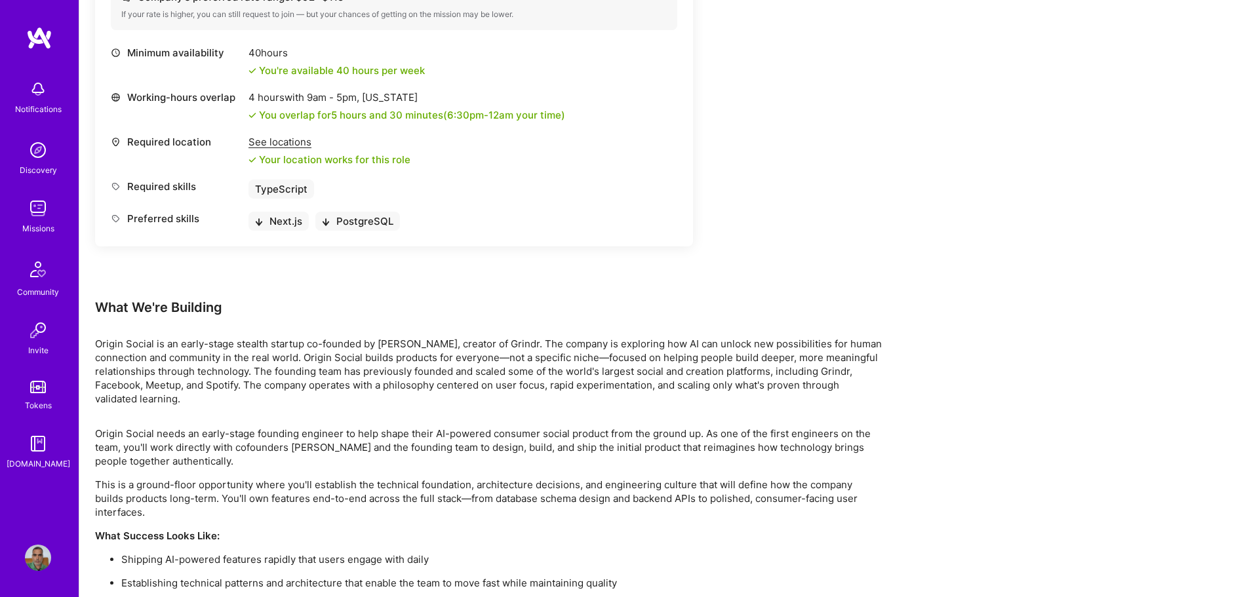
click at [204, 340] on p "Origin Social is an early-stage stealth startup co-founded by [PERSON_NAME], cr…" at bounding box center [488, 371] width 787 height 69
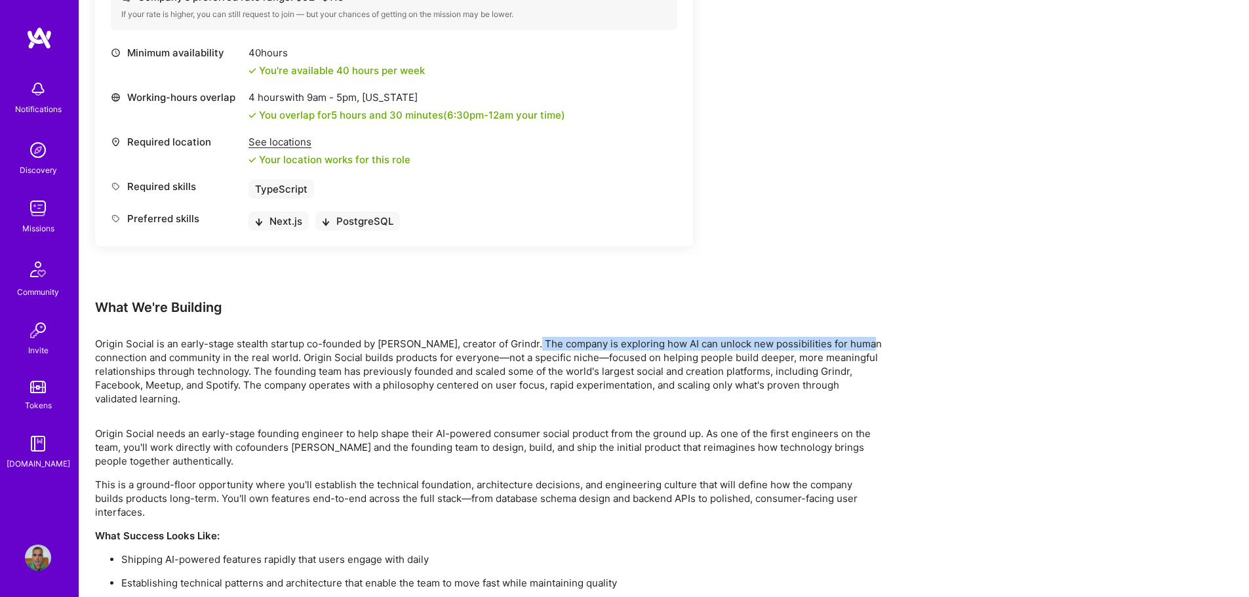
drag, startPoint x: 555, startPoint y: 332, endPoint x: 890, endPoint y: 338, distance: 335.2
click at [895, 332] on div "Earn tokens for inviting a new [PERSON_NAME] to this mission Do you know the pe…" at bounding box center [664, 213] width 1170 height 1218
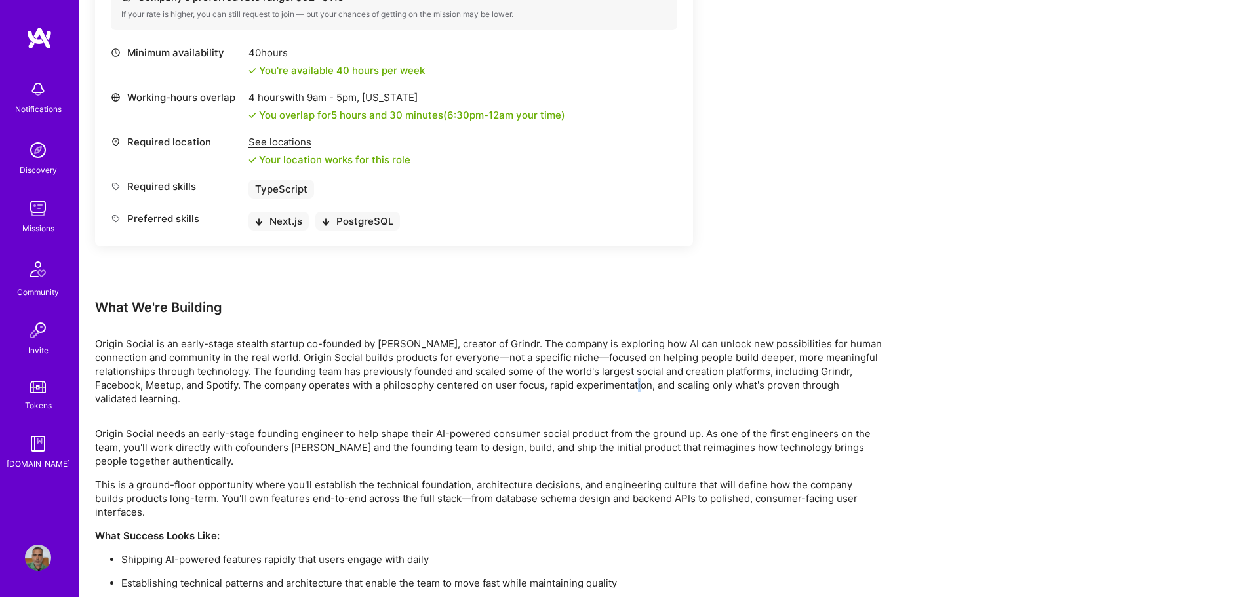
click at [647, 366] on p "Origin Social is an early-stage stealth startup co-founded by [PERSON_NAME], cr…" at bounding box center [488, 371] width 787 height 69
drag, startPoint x: 153, startPoint y: 346, endPoint x: 339, endPoint y: 346, distance: 185.6
click at [331, 346] on p "Origin Social is an early-stage stealth startup co-founded by [PERSON_NAME], cr…" at bounding box center [488, 371] width 787 height 69
click at [346, 355] on p "Origin Social is an early-stage stealth startup co-founded by [PERSON_NAME], cr…" at bounding box center [488, 371] width 787 height 69
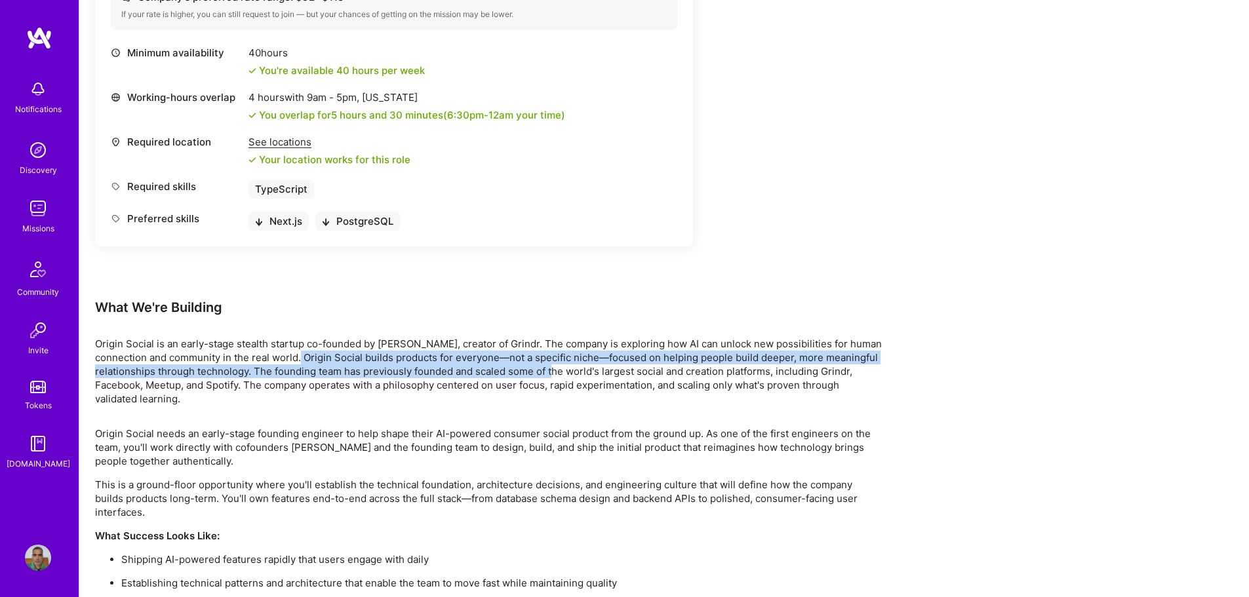
drag, startPoint x: 304, startPoint y: 346, endPoint x: 562, endPoint y: 351, distance: 258.4
click at [560, 352] on p "Origin Social is an early-stage stealth startup co-founded by [PERSON_NAME], cr…" at bounding box center [488, 371] width 787 height 69
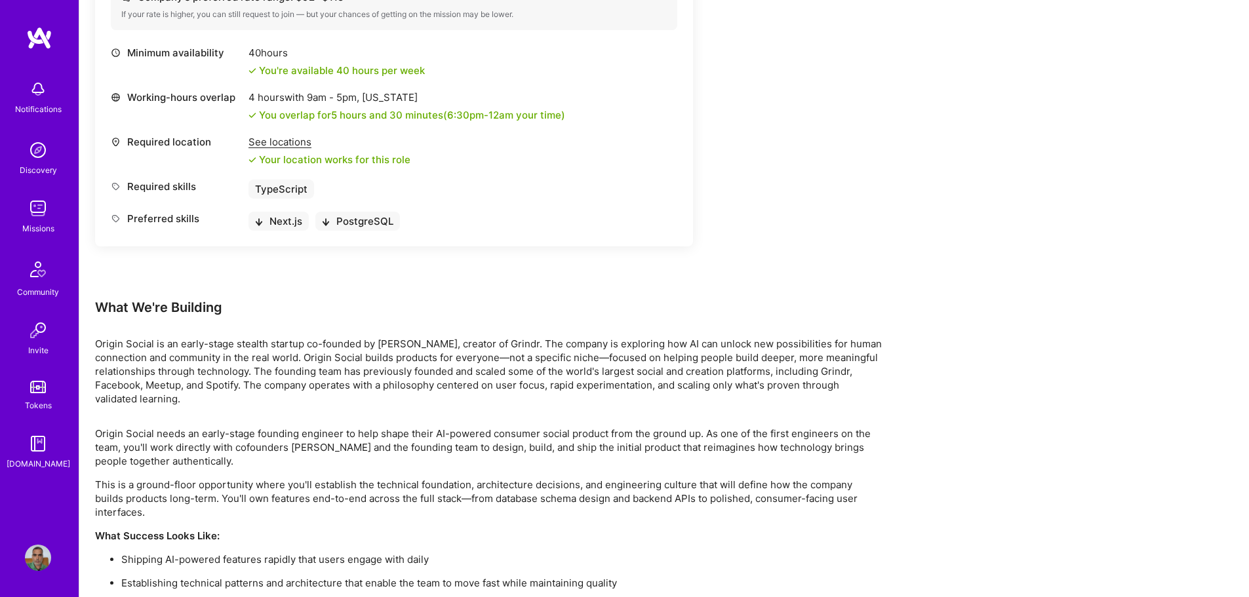
click at [603, 356] on p "Origin Social is an early-stage stealth startup co-founded by [PERSON_NAME], cr…" at bounding box center [488, 371] width 787 height 69
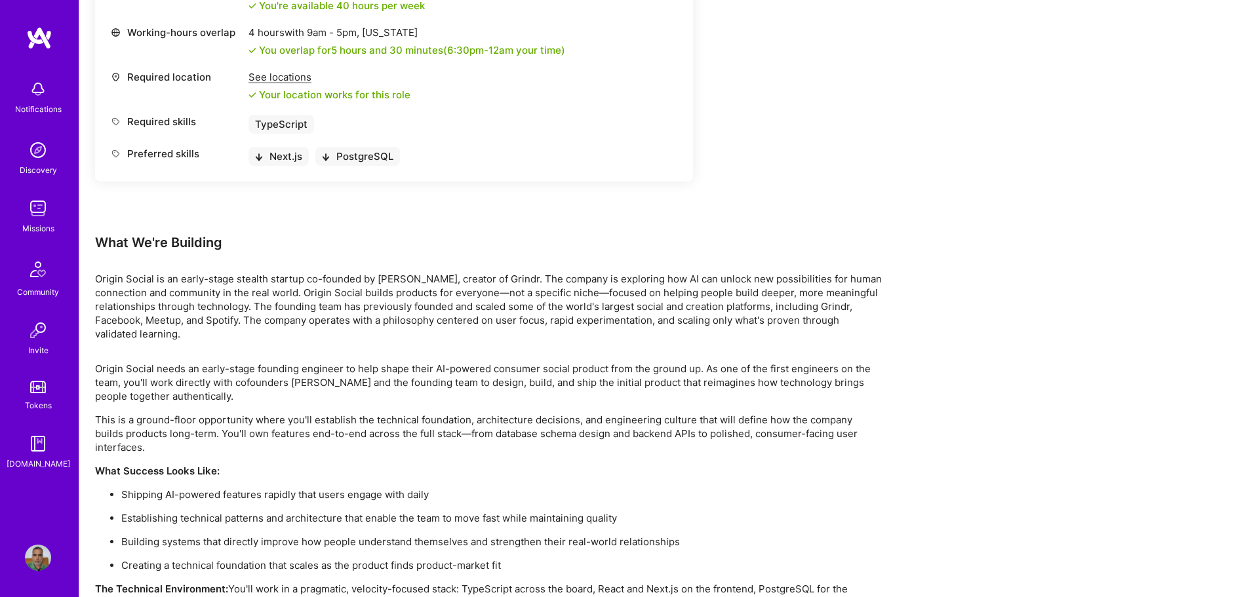
scroll to position [637, 0]
click at [312, 294] on p "Origin Social is an early-stage stealth startup co-founded by [PERSON_NAME], cr…" at bounding box center [488, 306] width 787 height 69
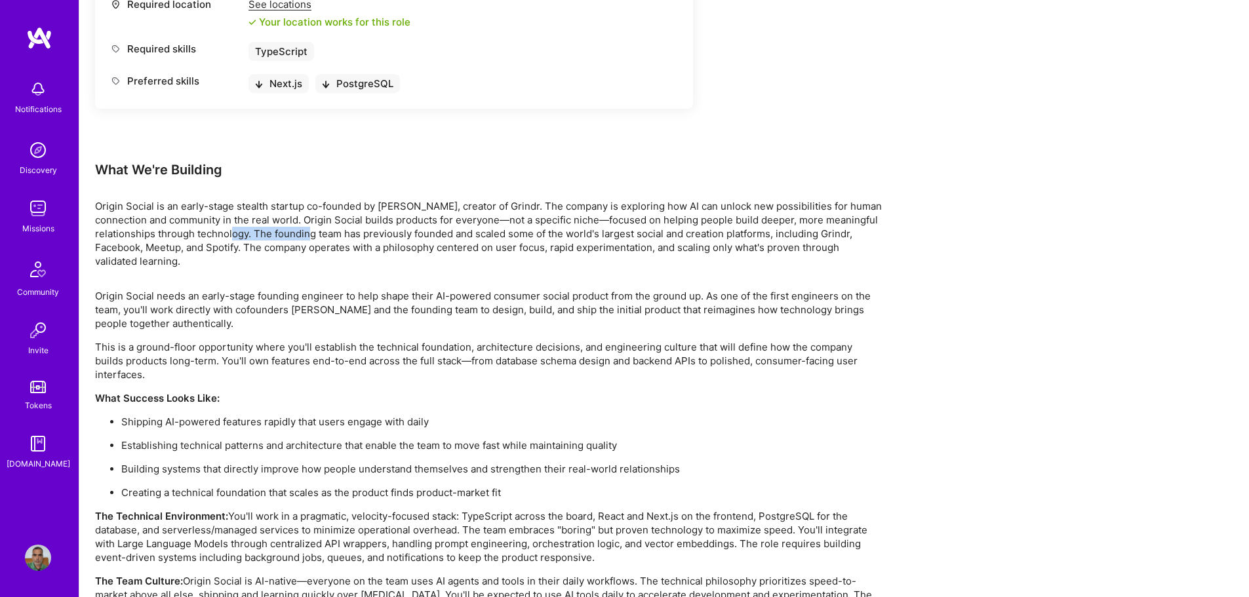
scroll to position [769, 0]
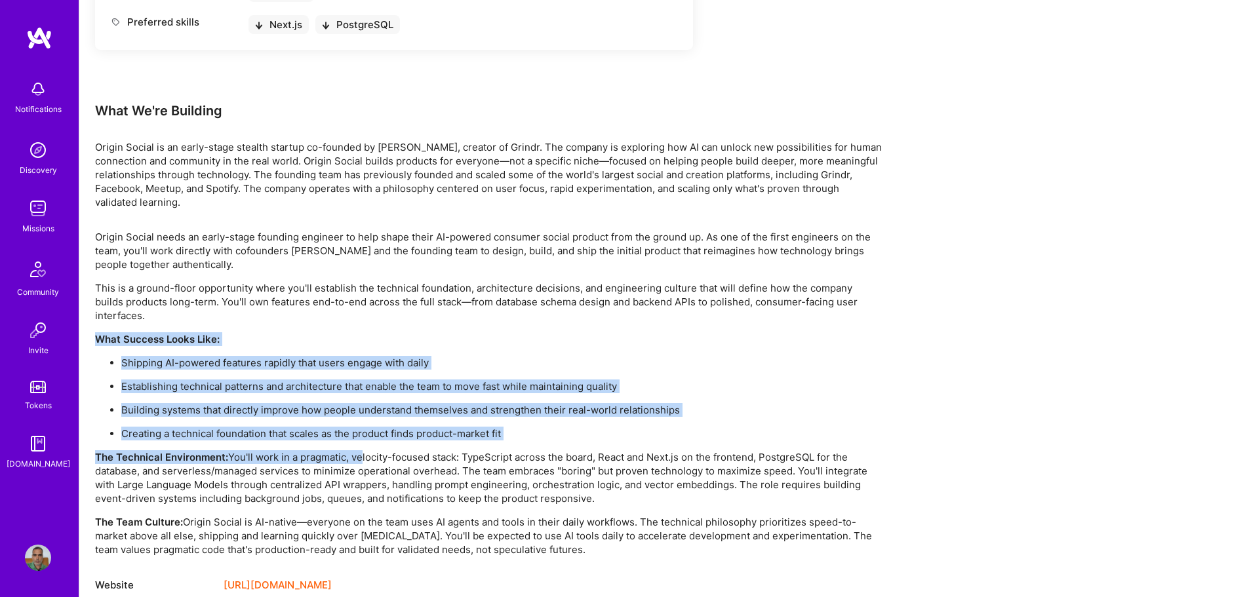
drag, startPoint x: 99, startPoint y: 315, endPoint x: 357, endPoint y: 422, distance: 279.3
click at [359, 420] on div "Origin Social needs an early-stage founding engineer to help shape their AI-pow…" at bounding box center [488, 393] width 787 height 327
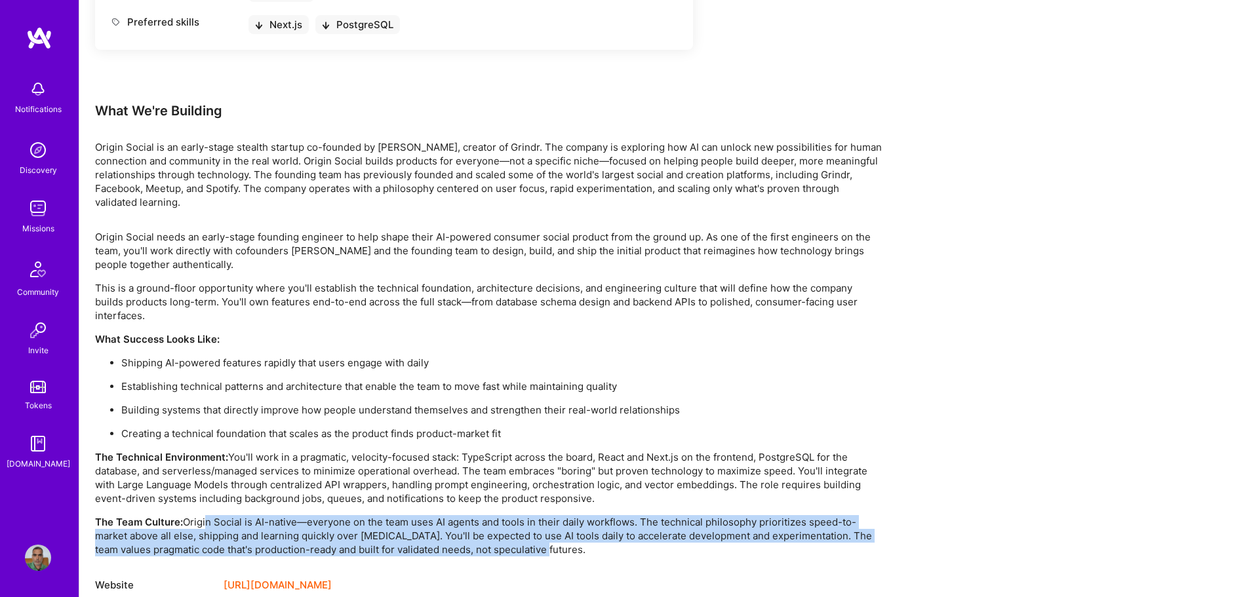
drag, startPoint x: 203, startPoint y: 493, endPoint x: 534, endPoint y: 529, distance: 333.8
click at [532, 529] on p "The Team Culture: Origin Social is AI-native—everyone on the team uses AI agent…" at bounding box center [488, 535] width 787 height 41
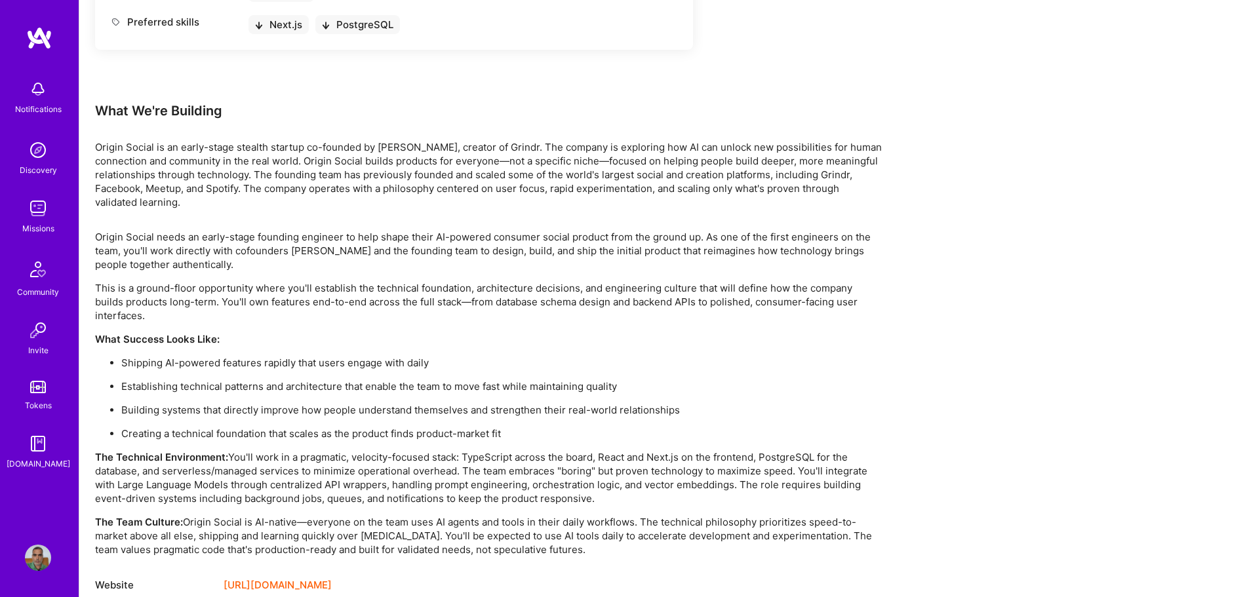
click at [561, 527] on p "The Team Culture: Origin Social is AI-native—everyone on the team uses AI agent…" at bounding box center [488, 535] width 787 height 41
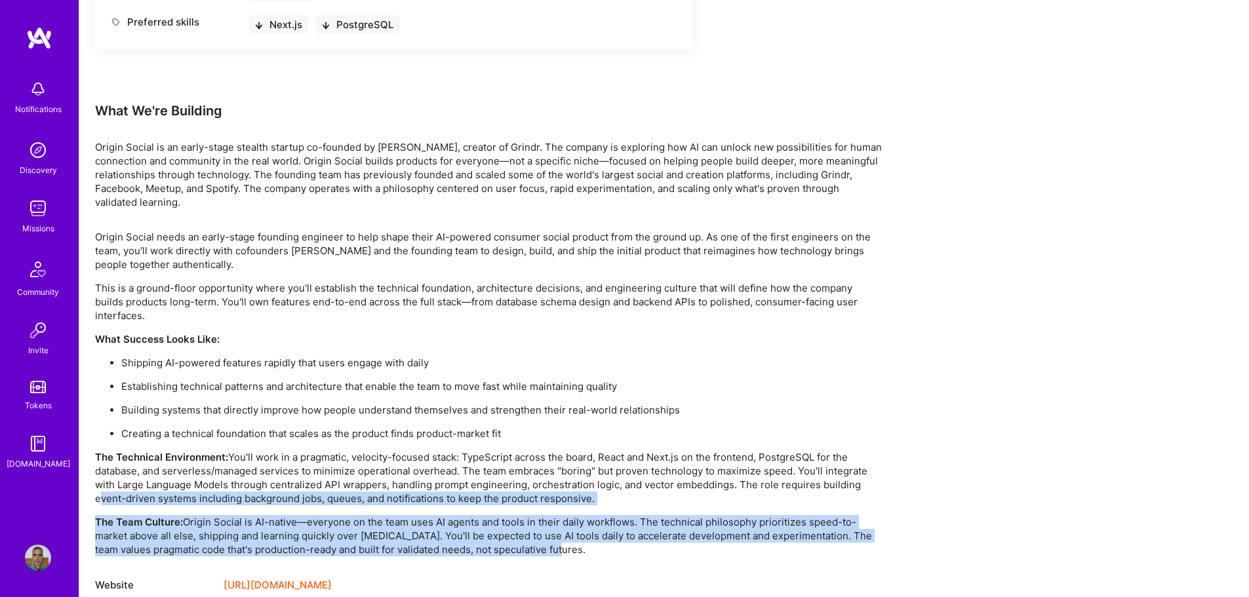
drag, startPoint x: 502, startPoint y: 527, endPoint x: 89, endPoint y: 468, distance: 418.1
click at [91, 471] on div "Earn tokens for inviting a new [PERSON_NAME] to this mission Do you know the pe…" at bounding box center [664, 16] width 1170 height 1218
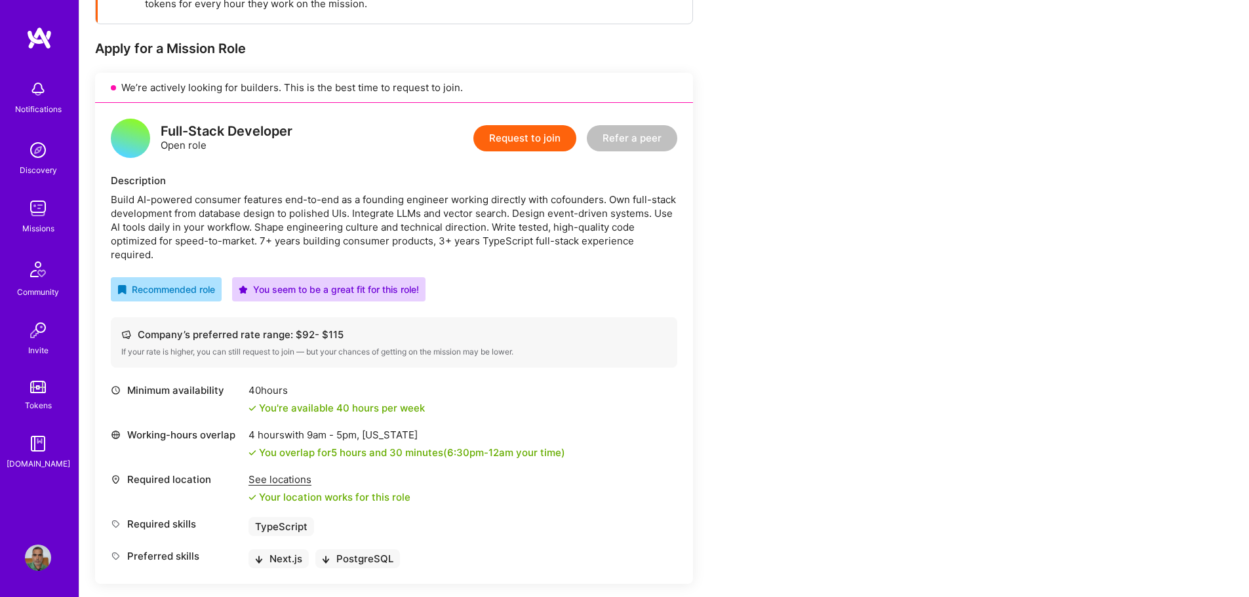
scroll to position [113, 0]
